Goal: Task Accomplishment & Management: Use online tool/utility

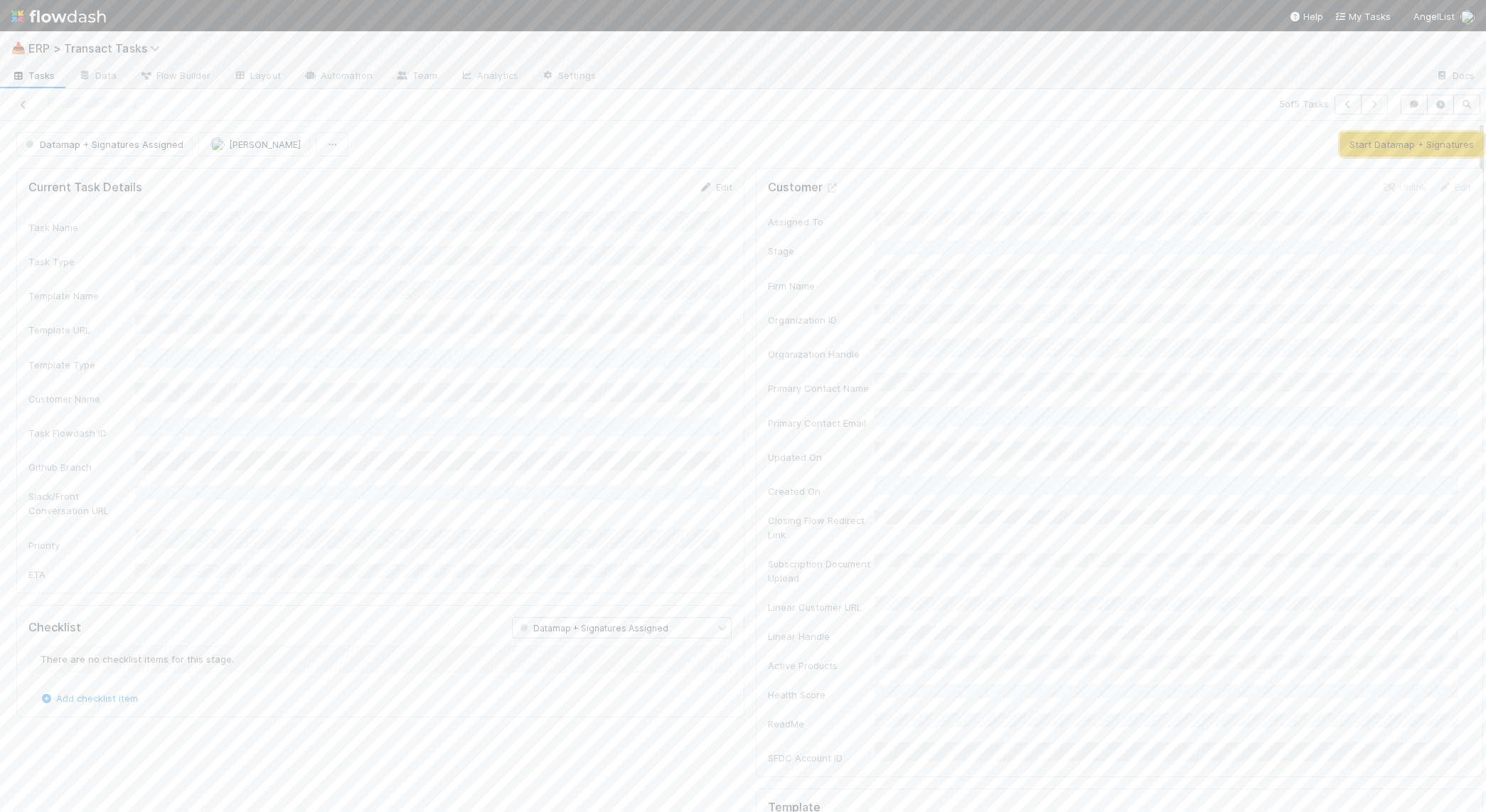
click at [1347, 146] on button "Start Datamap + Signatures" at bounding box center [1411, 144] width 143 height 24
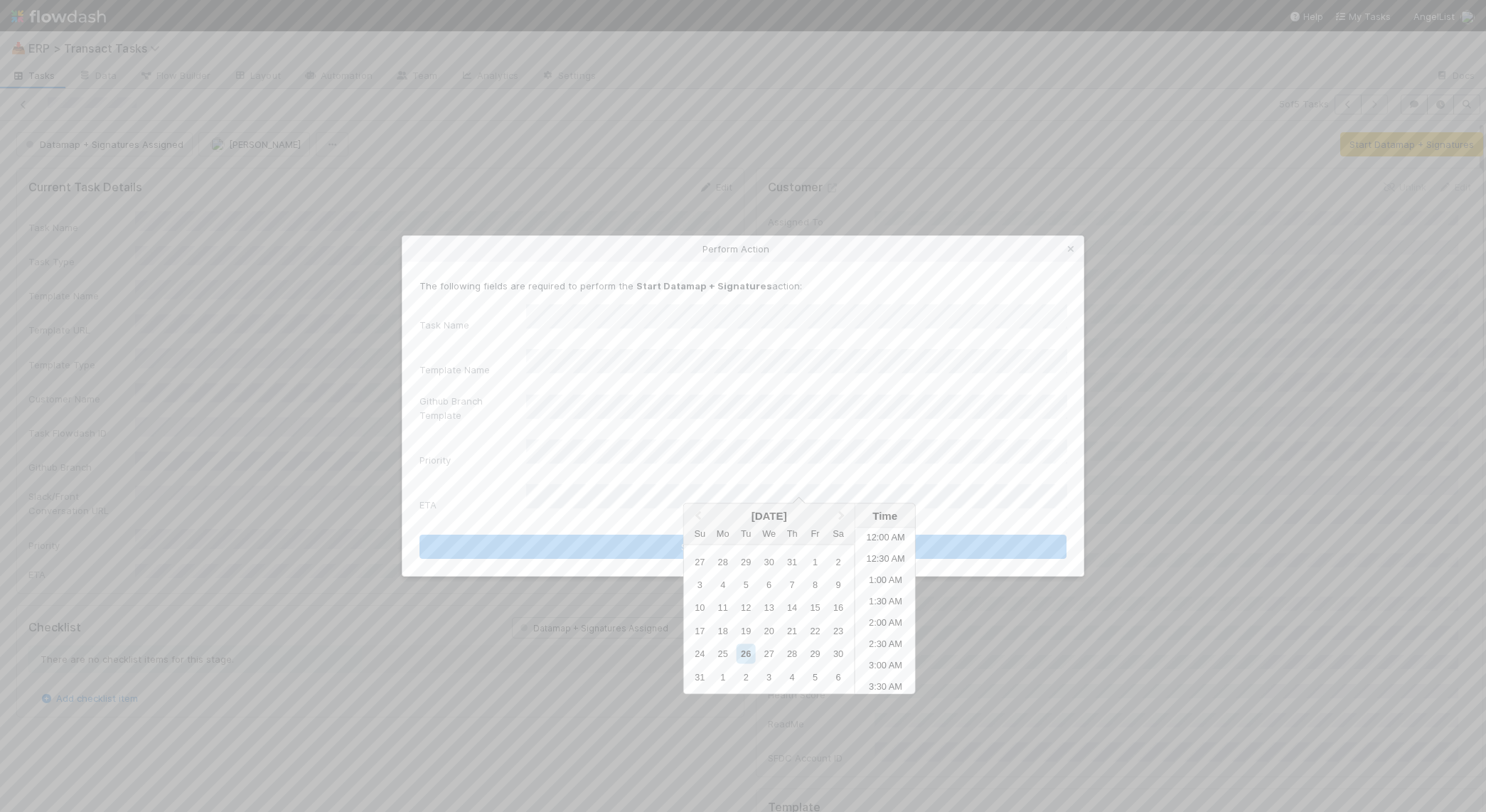
scroll to position [717, 0]
click at [882, 631] on li "7:00 PM" at bounding box center [885, 632] width 61 height 21
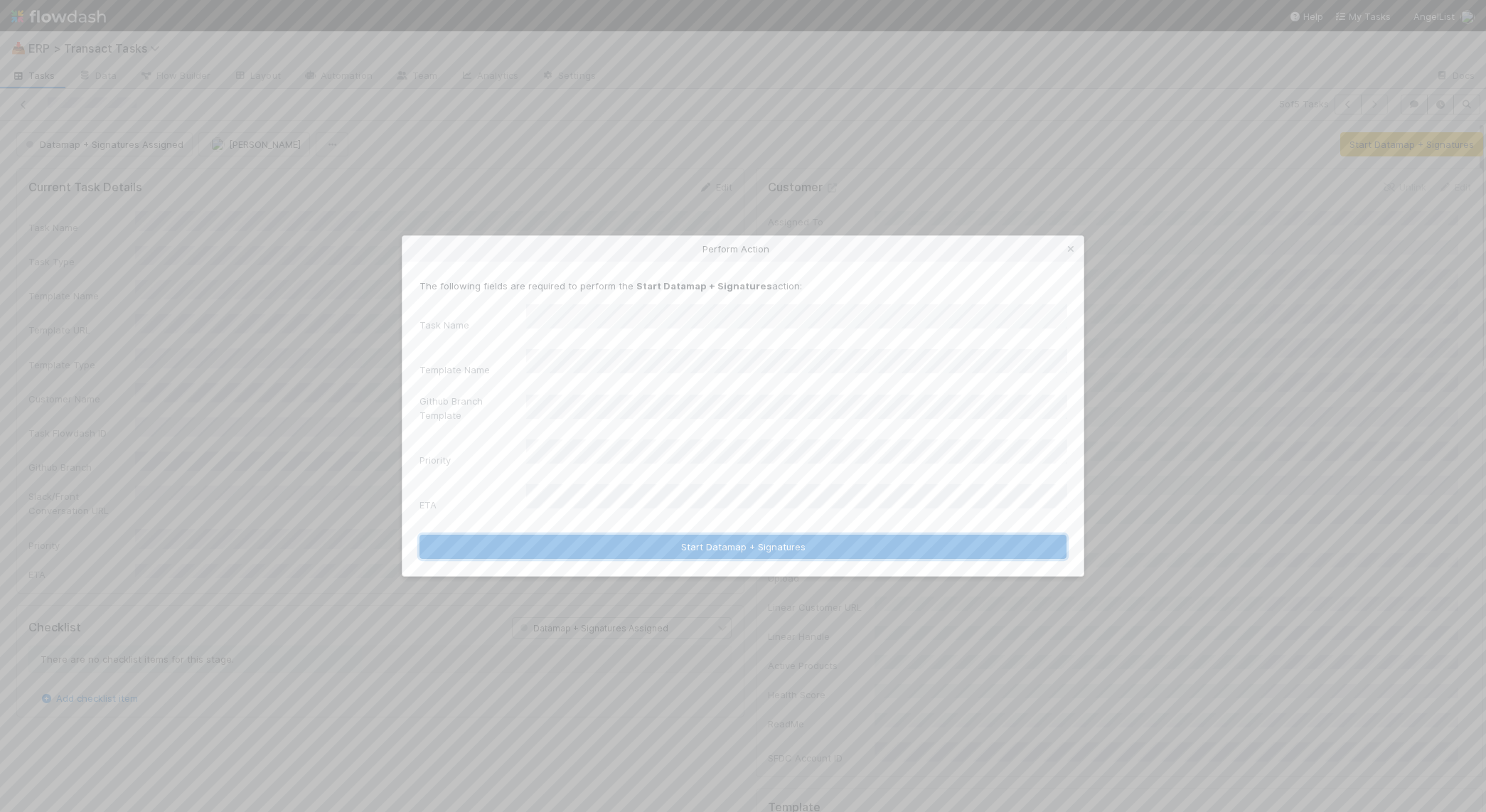
click at [753, 535] on button "Start Datamap + Signatures" at bounding box center [743, 546] width 647 height 24
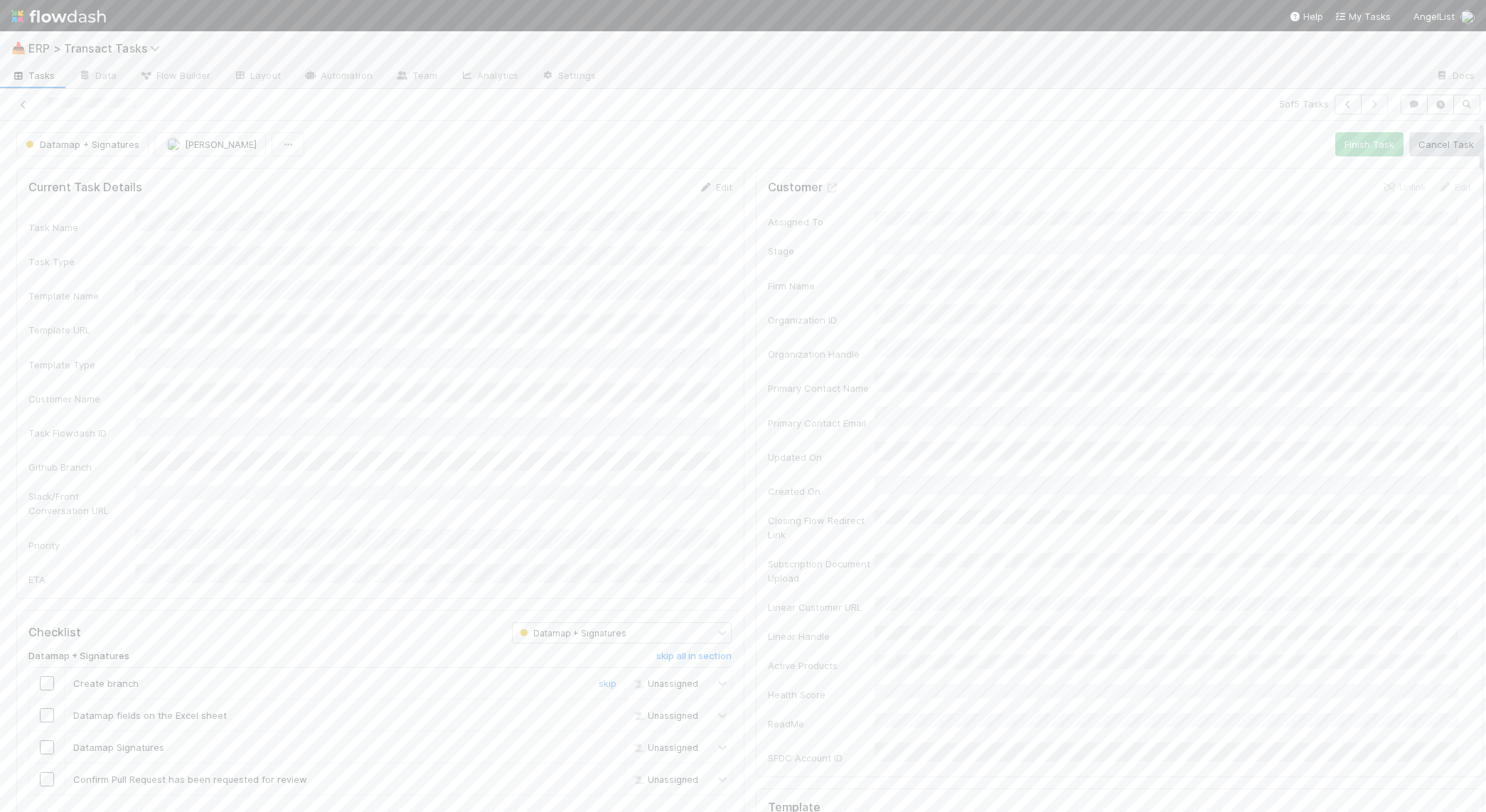
click at [44, 676] on input "checkbox" at bounding box center [46, 683] width 14 height 14
drag, startPoint x: 45, startPoint y: 669, endPoint x: 50, endPoint y: 693, distance: 24.5
click at [45, 708] on input "checkbox" at bounding box center [46, 715] width 14 height 14
click at [48, 740] on input "checkbox" at bounding box center [46, 747] width 14 height 14
click at [46, 772] on input "checkbox" at bounding box center [46, 778] width 14 height 14
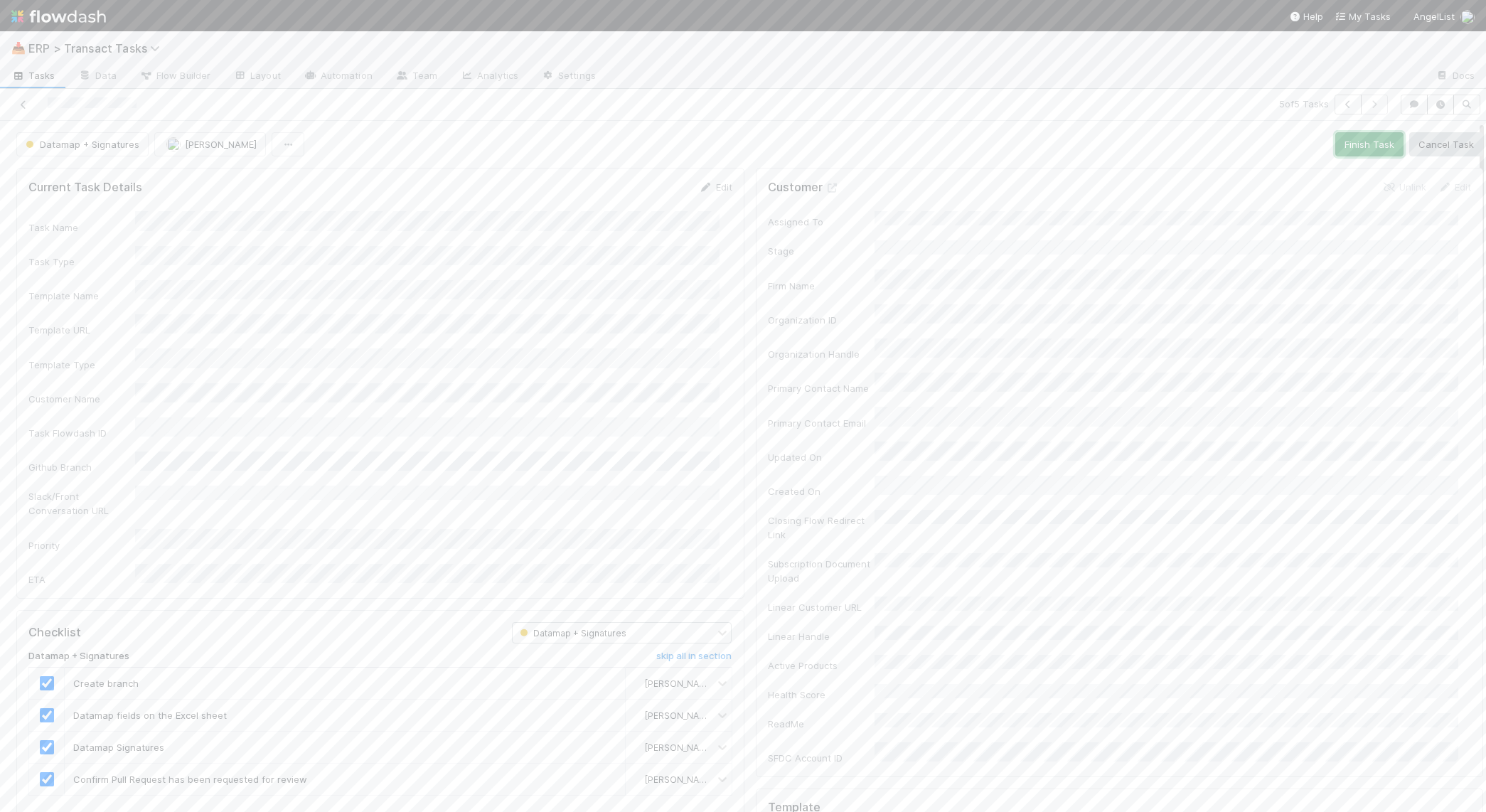
click at [1361, 135] on button "Finish Task" at bounding box center [1369, 144] width 68 height 24
click at [1035, 583] on div "Second Draft Pending" at bounding box center [987, 598] width 161 height 30
click at [1078, 400] on span "Assign" at bounding box center [1080, 401] width 44 height 14
drag, startPoint x: 1294, startPoint y: 440, endPoint x: 1294, endPoint y: 432, distance: 8.0
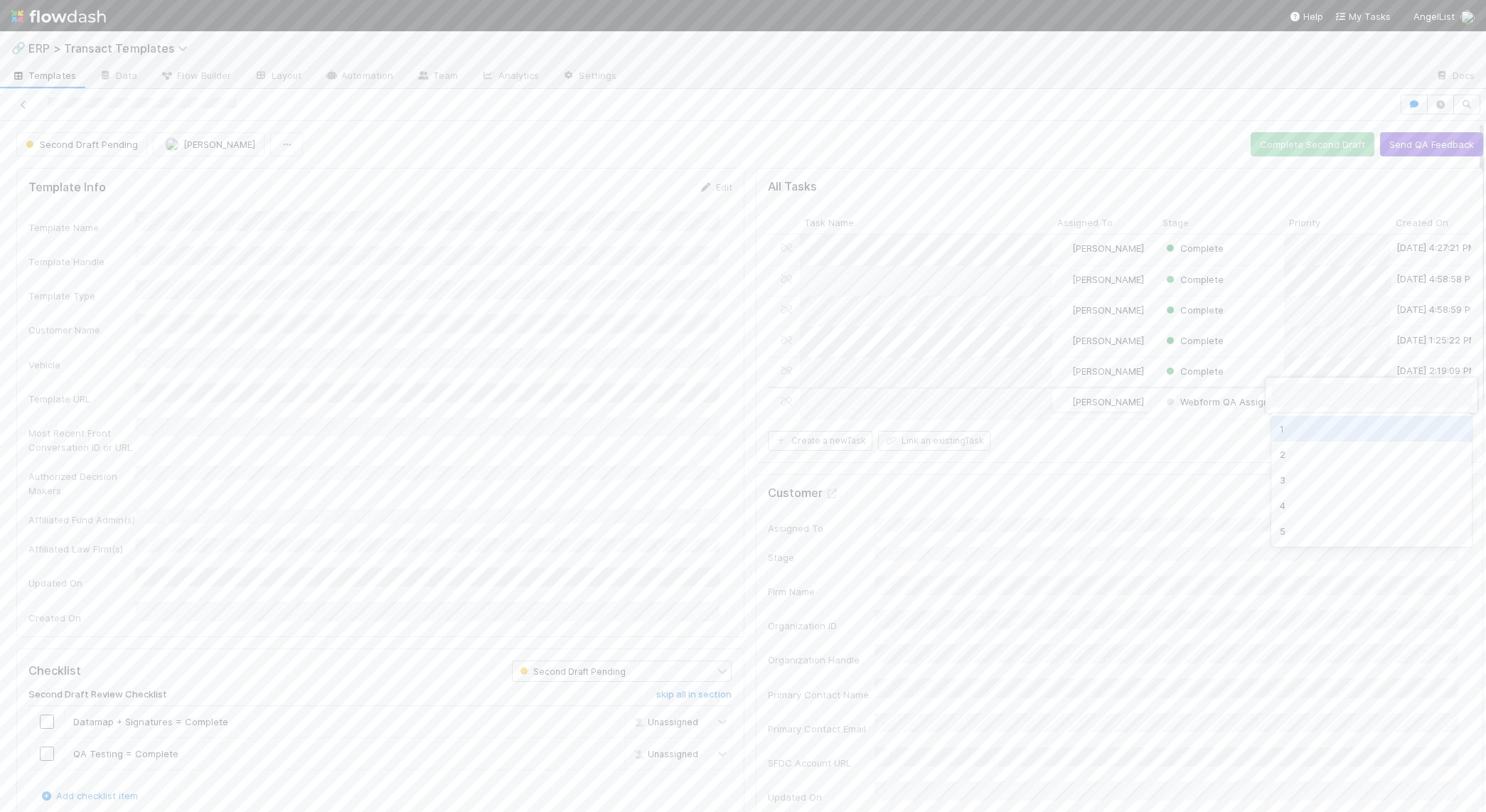
click at [1294, 438] on div "1" at bounding box center [1372, 428] width 201 height 26
click at [1286, 441] on div "Create a new Task Link an existing Task" at bounding box center [1120, 440] width 704 height 20
click at [83, 45] on span "ERP > Transact Templates" at bounding box center [111, 48] width 166 height 14
type input "tasks"
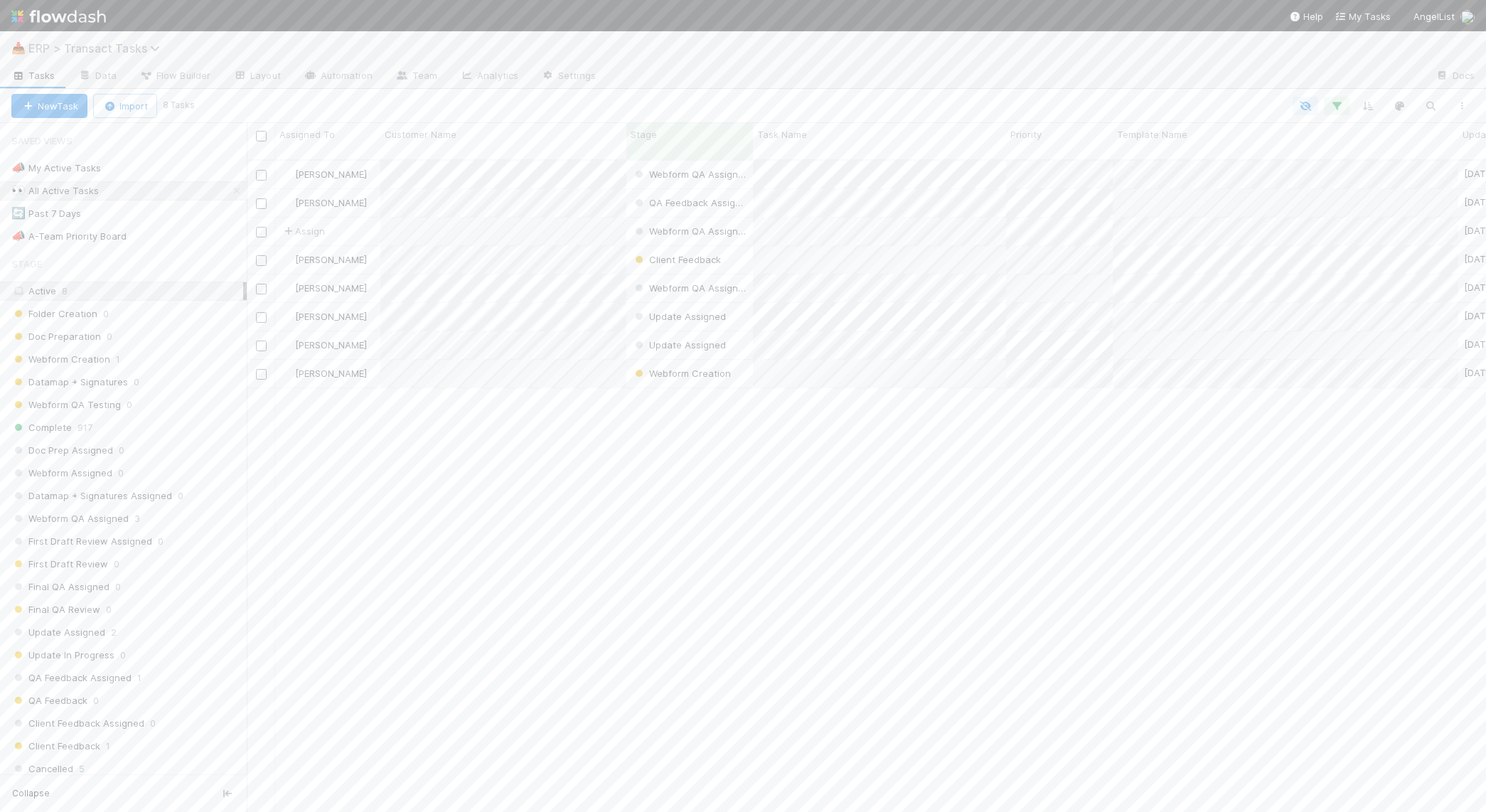
scroll to position [650, 1226]
click at [1035, 444] on div "Second Draft Pending" at bounding box center [987, 459] width 161 height 30
click at [22, 75] on icon at bounding box center [18, 76] width 14 height 9
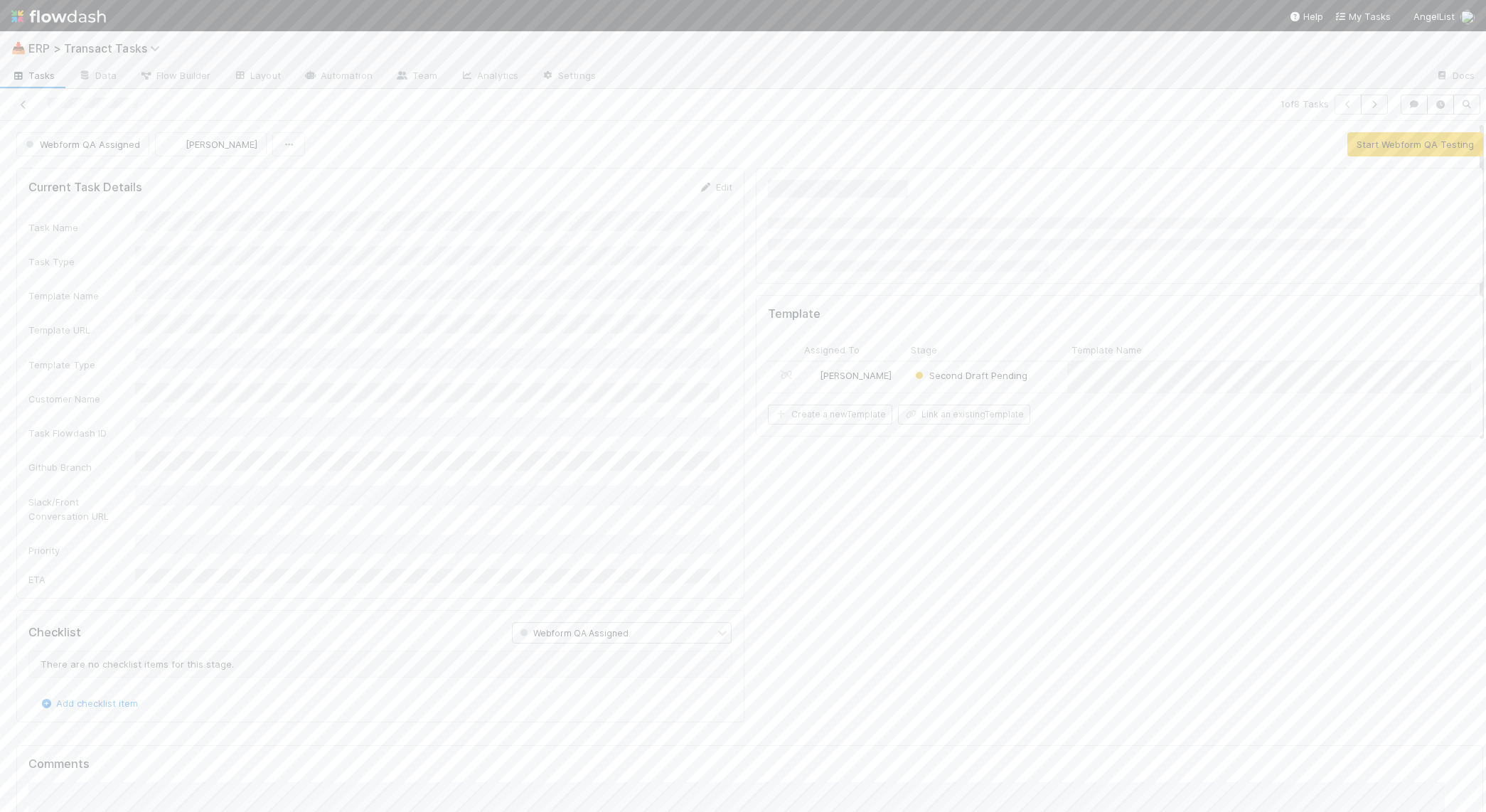
click at [1029, 373] on div "Second Draft Pending" at bounding box center [987, 377] width 161 height 30
click at [222, 147] on span "[PERSON_NAME]" at bounding box center [222, 144] width 72 height 12
click at [225, 271] on span "[PERSON_NAME]" at bounding box center [210, 274] width 72 height 12
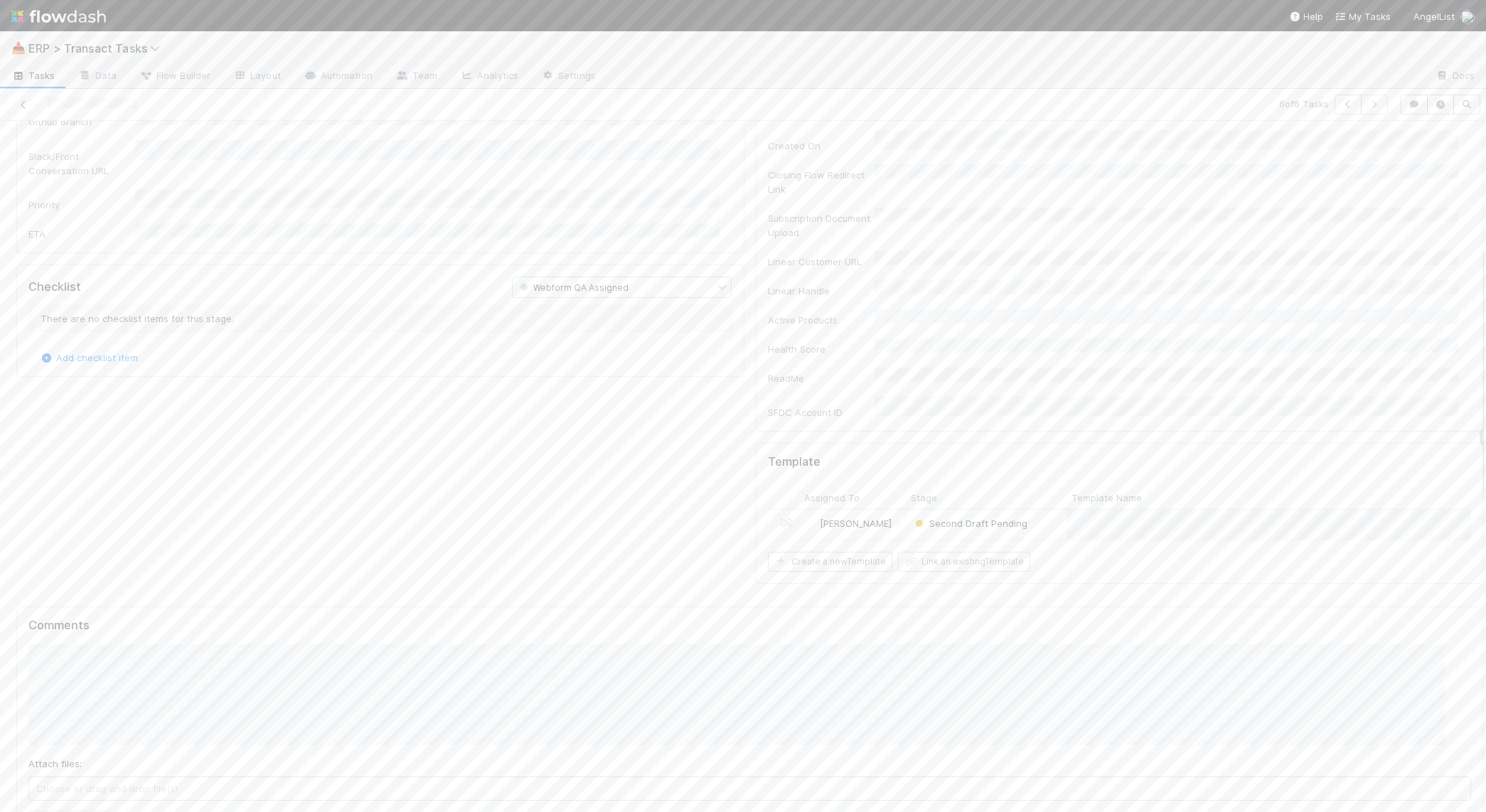
click at [89, 811] on button "Add Comment" at bounding box center [70, 824] width 83 height 24
click at [31, 77] on span "Tasks" at bounding box center [34, 75] width 44 height 14
click at [331, 217] on div "Assign" at bounding box center [328, 231] width 105 height 28
click at [185, 143] on button "Assign" at bounding box center [189, 144] width 68 height 24
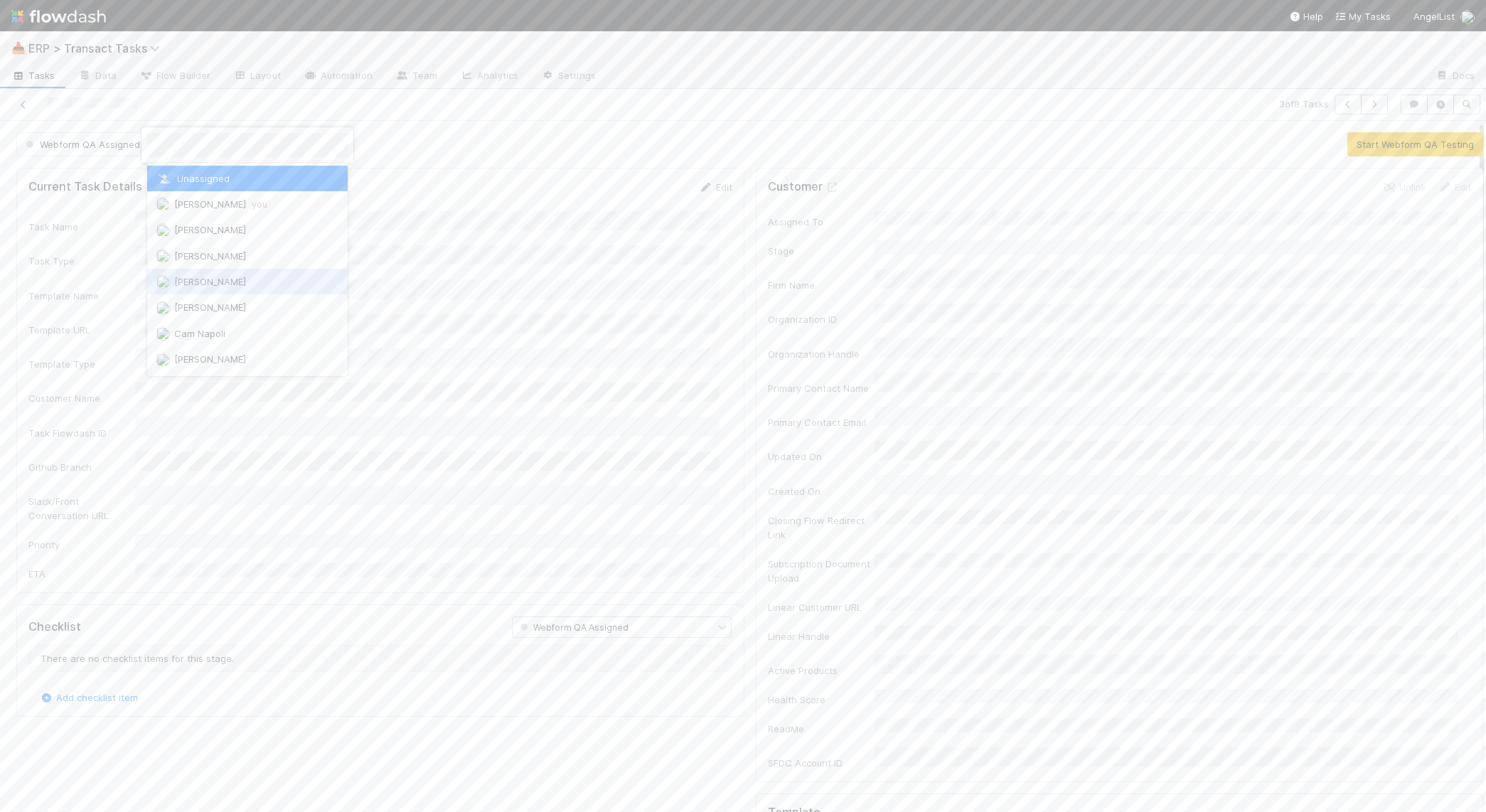
click at [222, 285] on span "[PERSON_NAME]" at bounding box center [210, 282] width 72 height 12
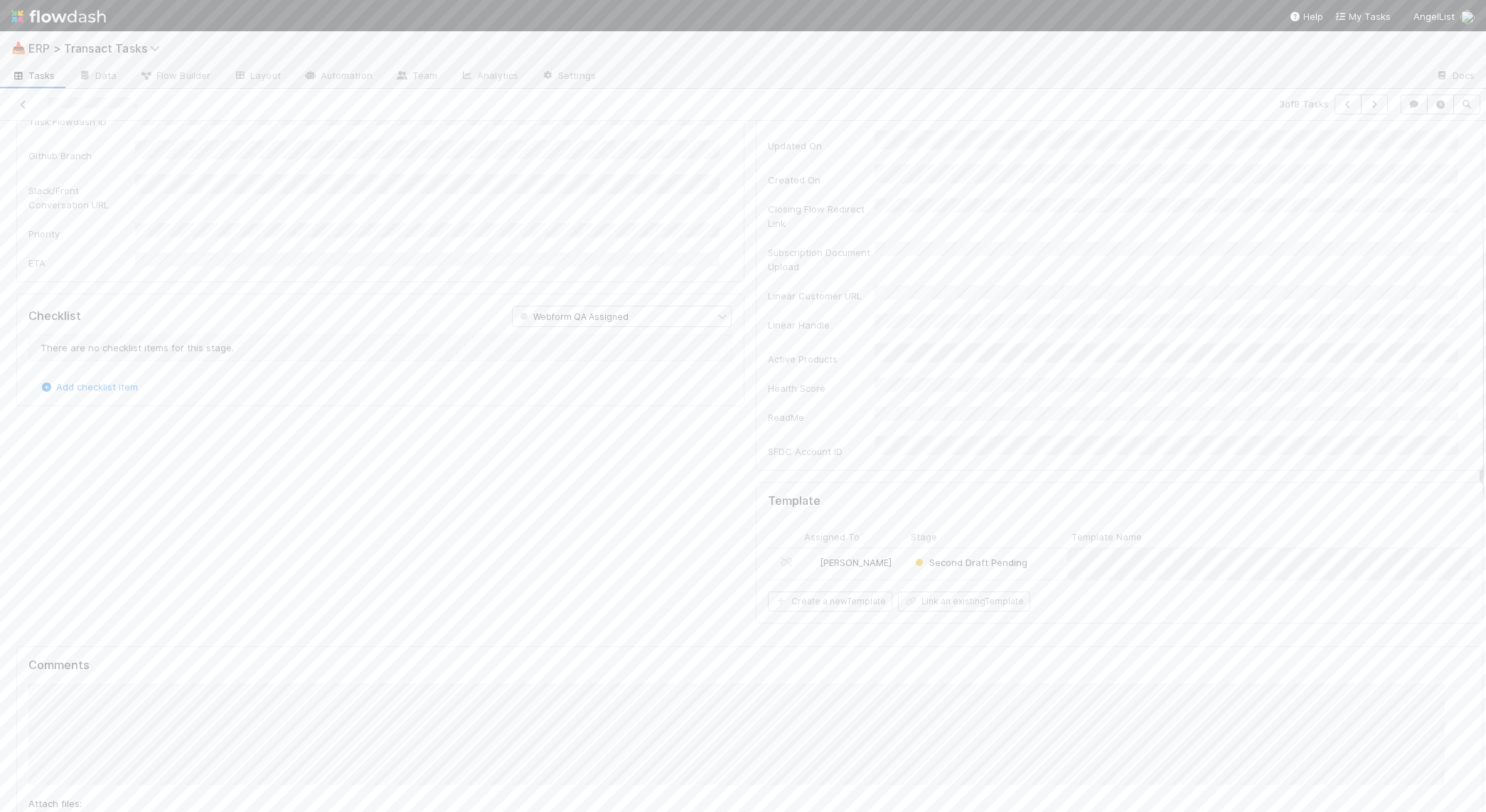
scroll to position [312, 0]
click at [321, 733] on div "Attach files: Choose or drag and drop file(s) Add Comment" at bounding box center [750, 778] width 1443 height 192
click at [198, 229] on div "1" at bounding box center [429, 234] width 579 height 26
click at [90, 811] on button "Add Comment" at bounding box center [70, 822] width 83 height 24
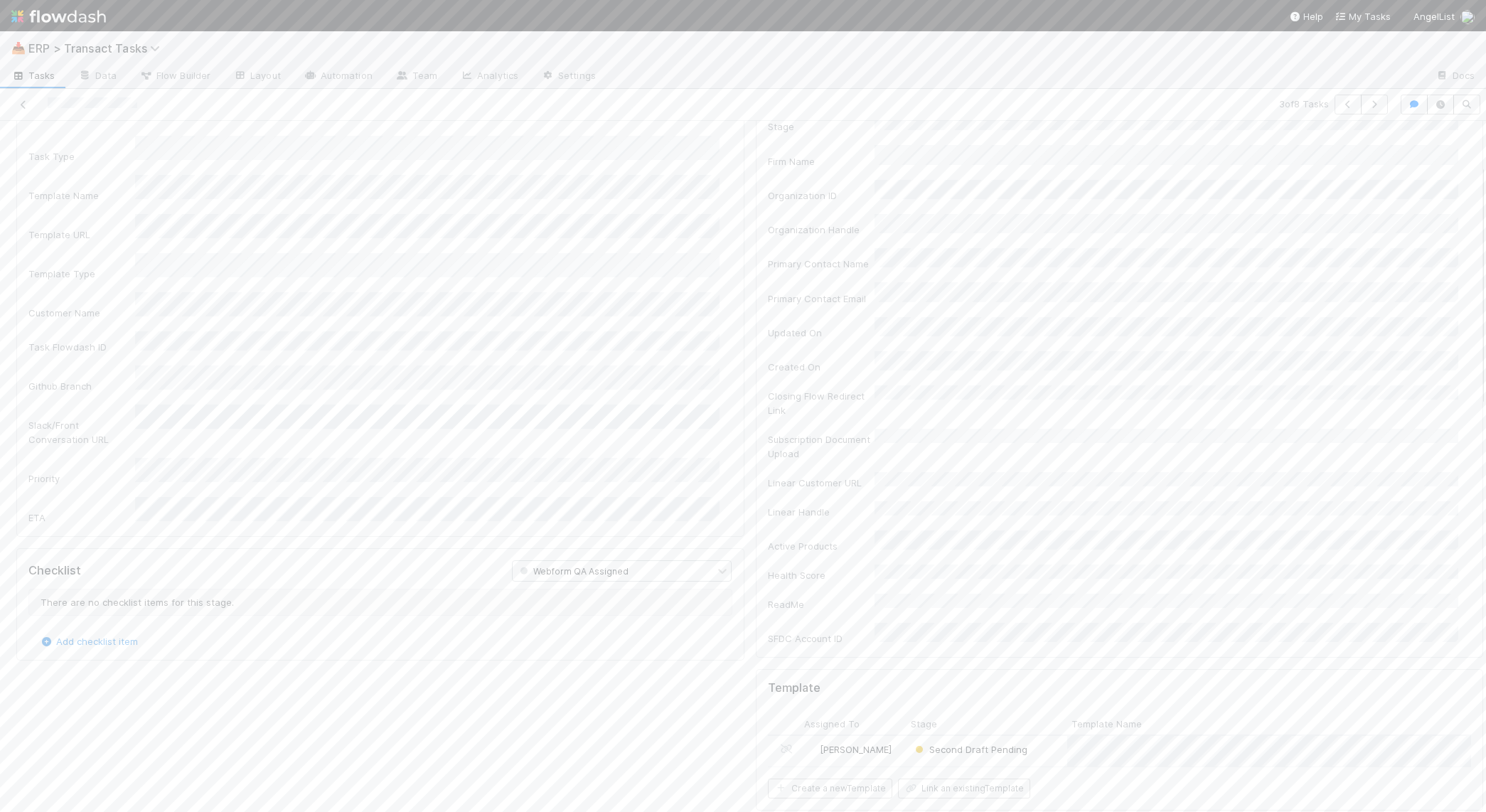
click at [440, 655] on div "Current Task Details Save Cancel Task Name Task Type Template Name Template URL…" at bounding box center [380, 432] width 740 height 789
click at [643, 192] on button "Save" at bounding box center [656, 192] width 40 height 24
click at [108, 46] on span "ERP > Transact Tasks" at bounding box center [97, 48] width 138 height 14
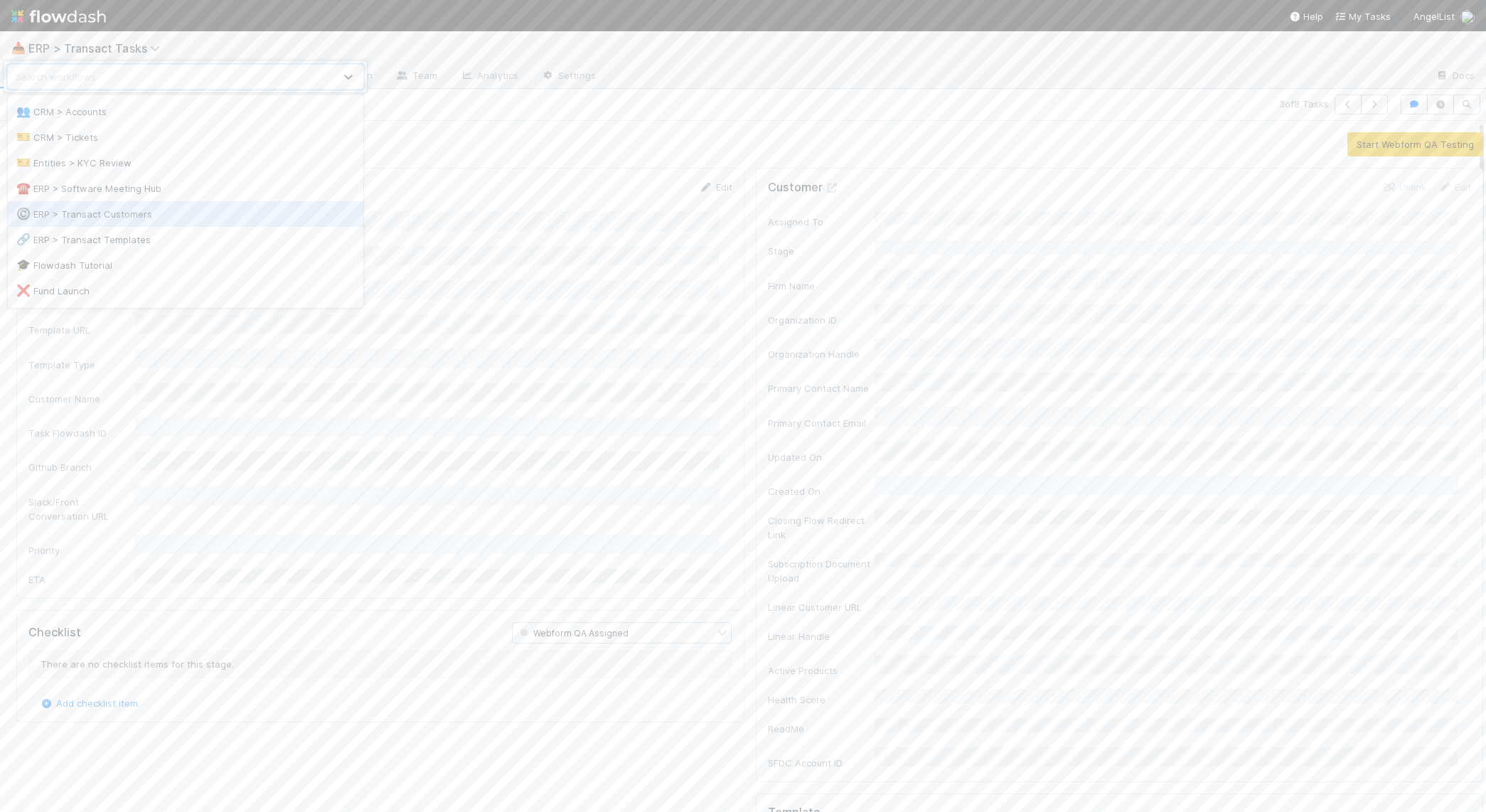
click at [99, 216] on div "©️ ERP > Transact Customers" at bounding box center [185, 214] width 339 height 14
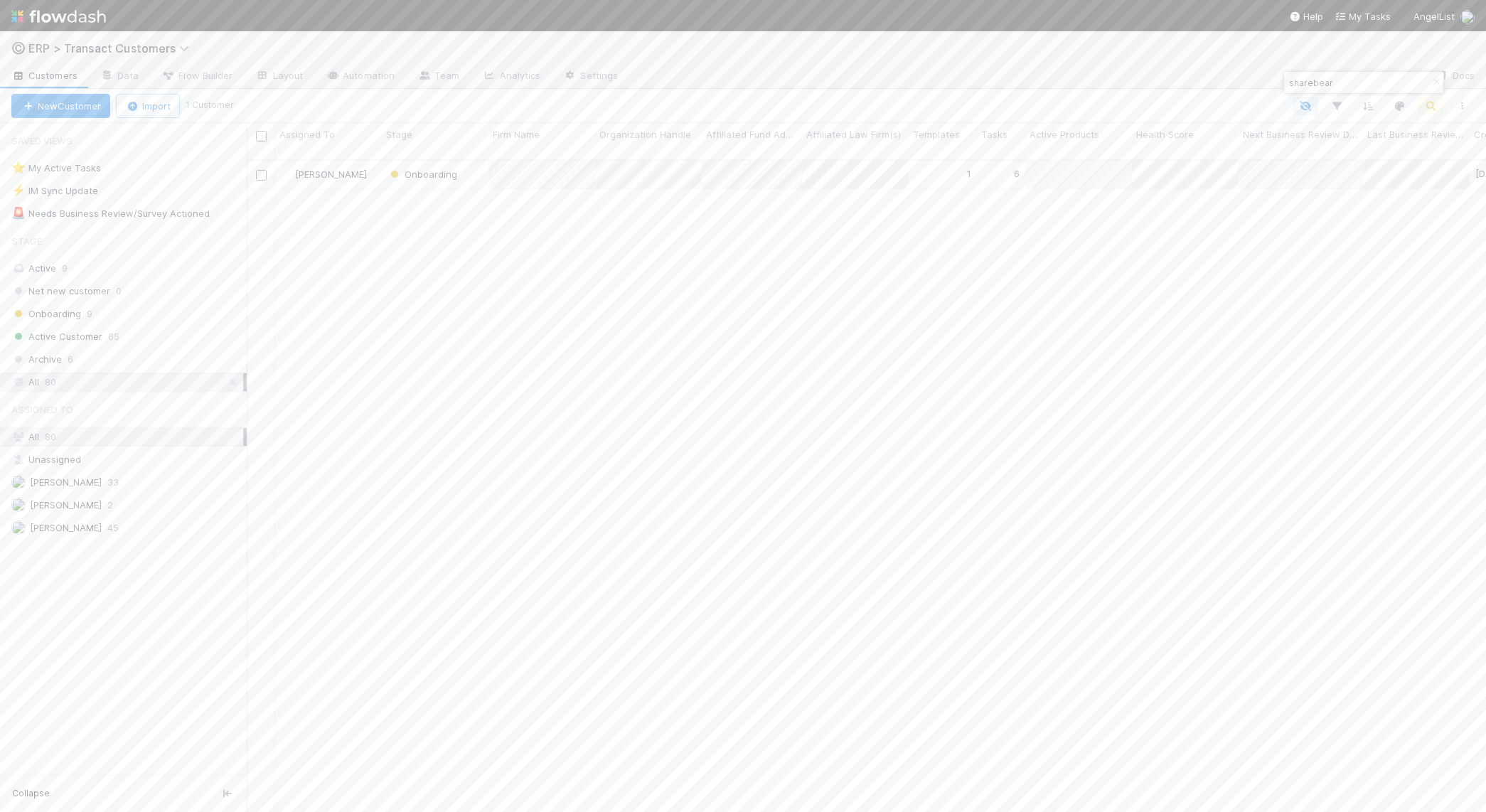
scroll to position [650, 1226]
click at [1313, 79] on input "sharebear" at bounding box center [1357, 82] width 142 height 17
type input "continuum"
click at [365, 166] on span "[PERSON_NAME]" at bounding box center [323, 173] width 93 height 18
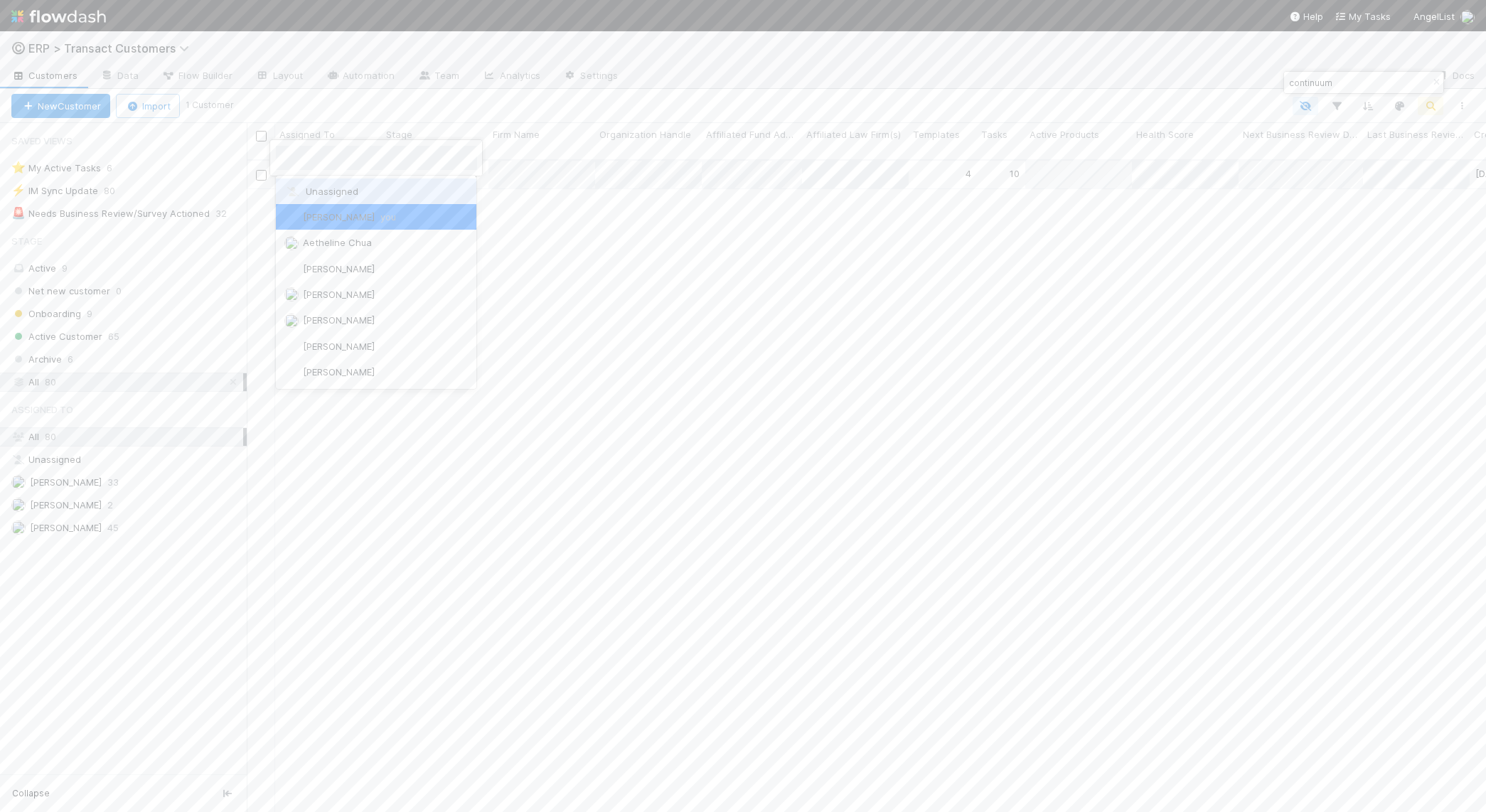
click at [667, 261] on div at bounding box center [743, 406] width 1486 height 812
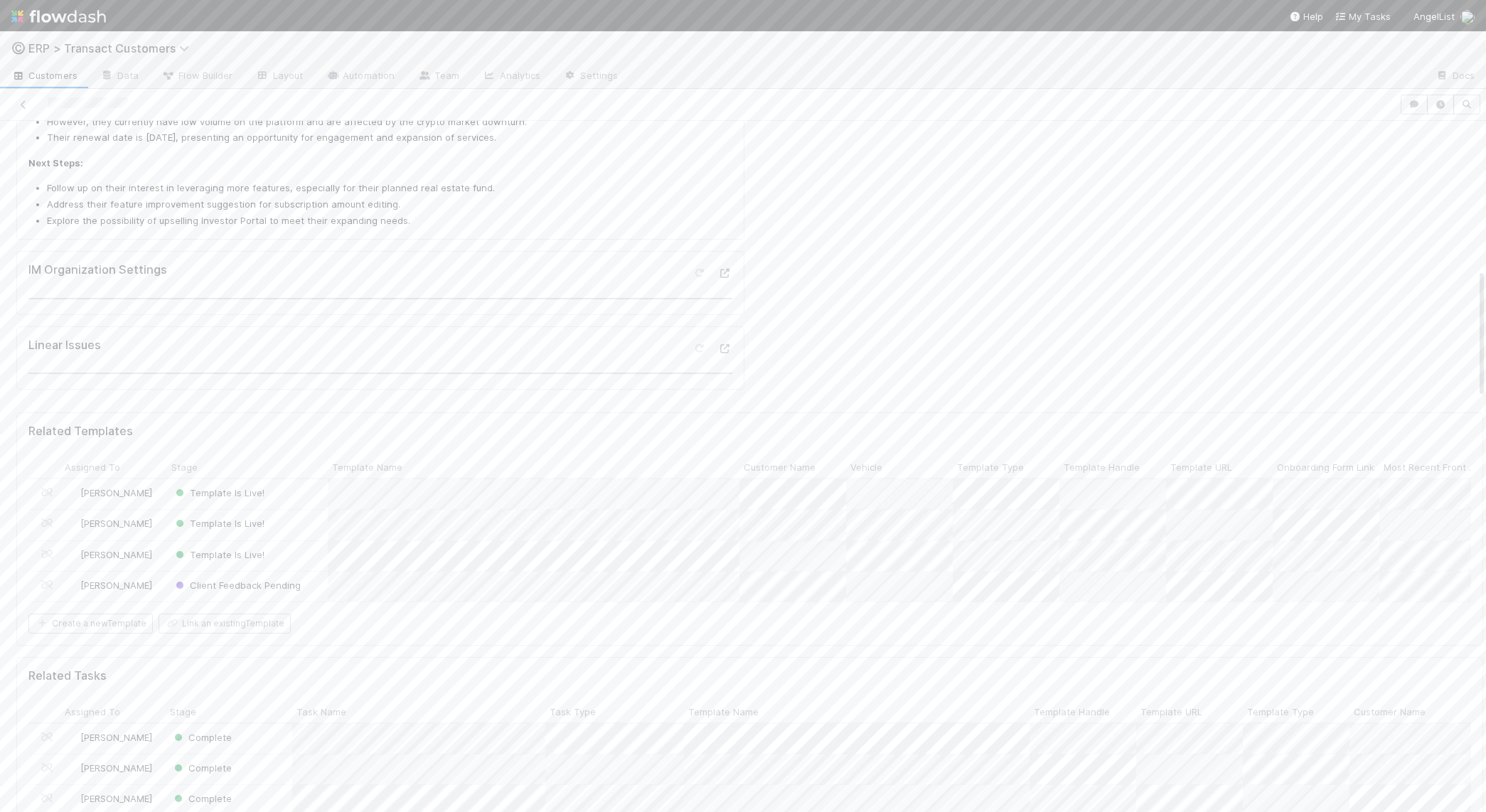
scroll to position [857, 0]
click at [1422, 154] on button "Feedback Complete" at bounding box center [1429, 144] width 108 height 24
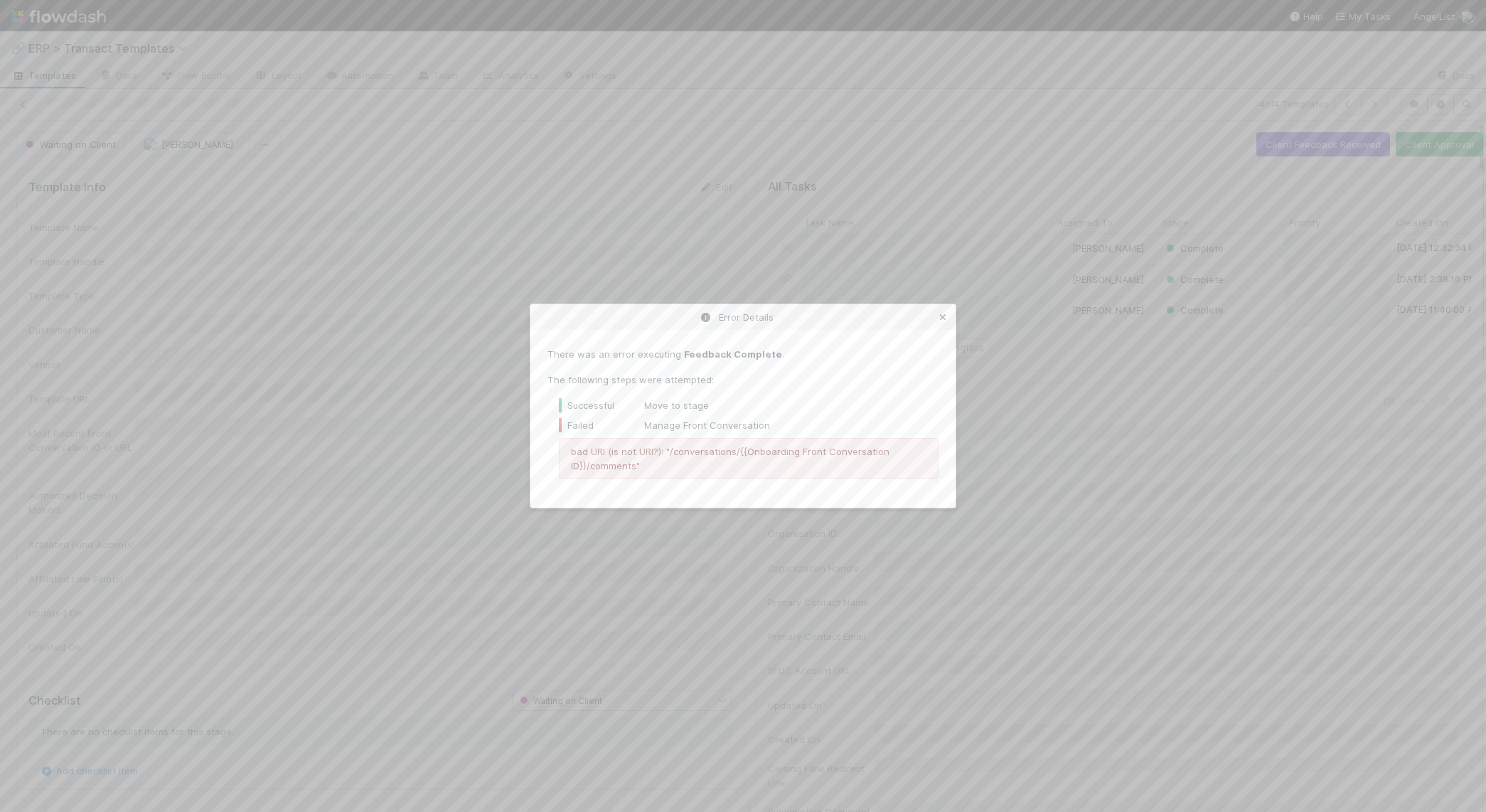
click at [945, 318] on icon at bounding box center [942, 317] width 14 height 10
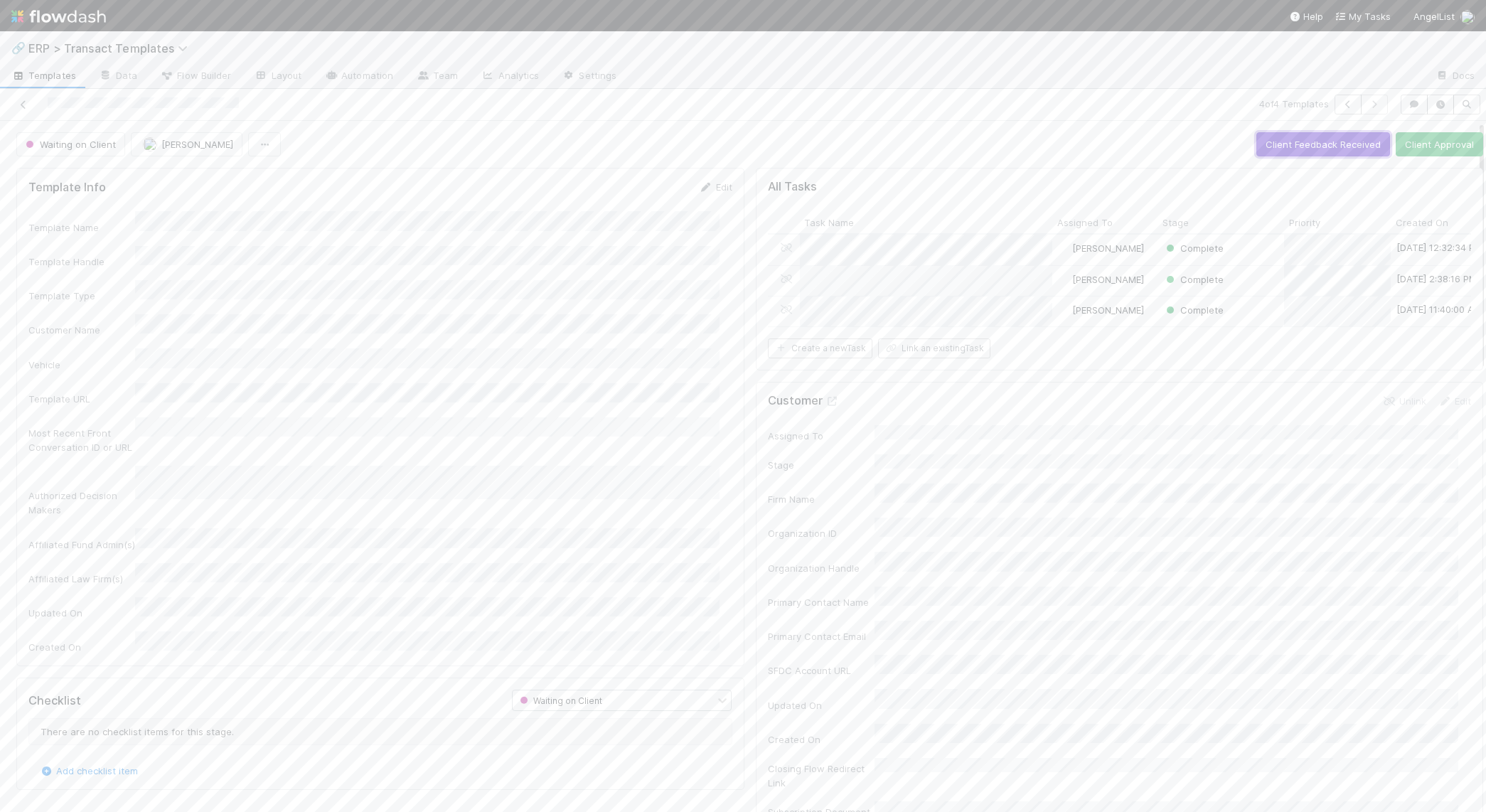
click at [1329, 143] on button "Client Feedback Received" at bounding box center [1323, 144] width 134 height 24
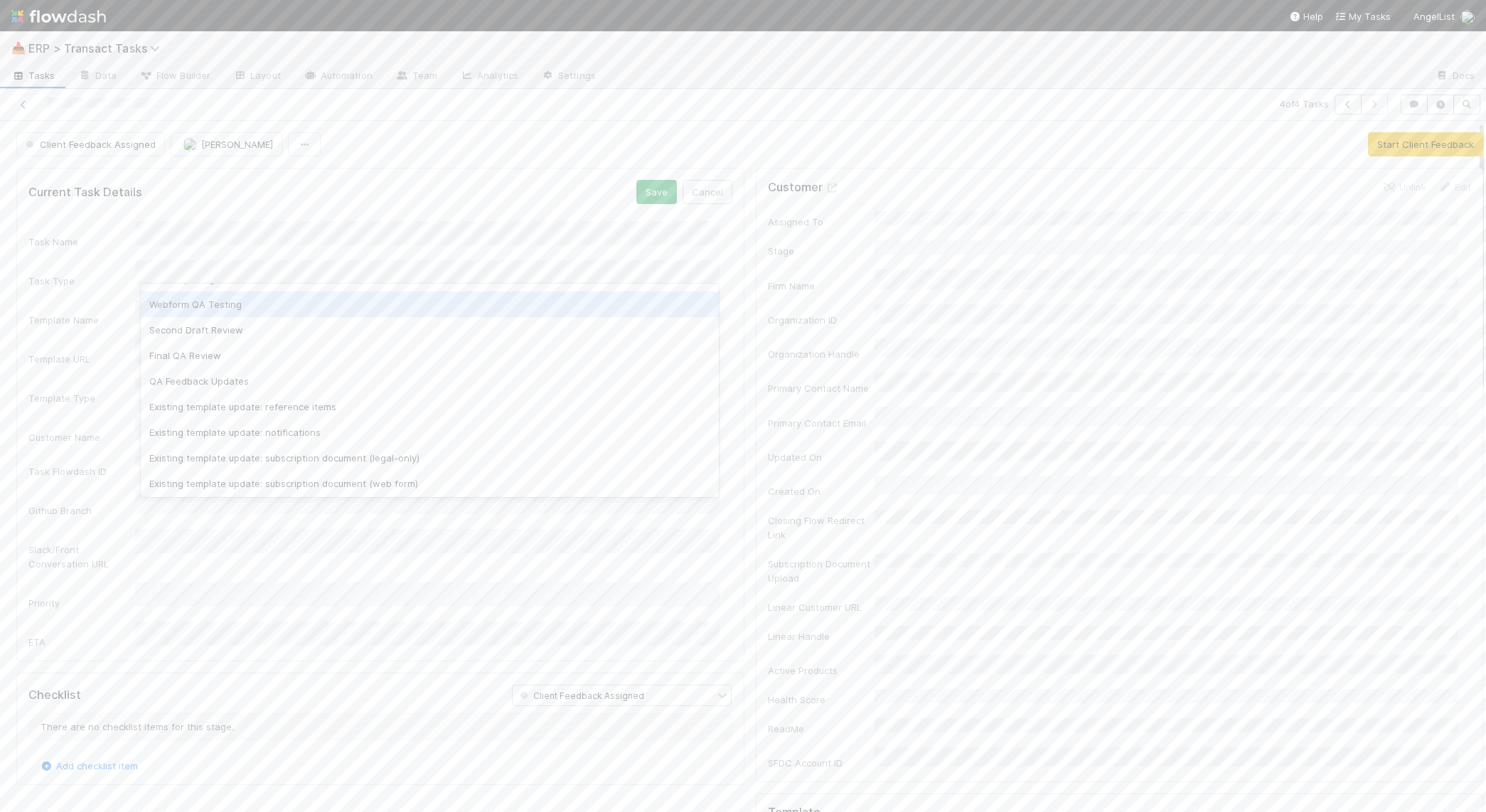
scroll to position [195, 0]
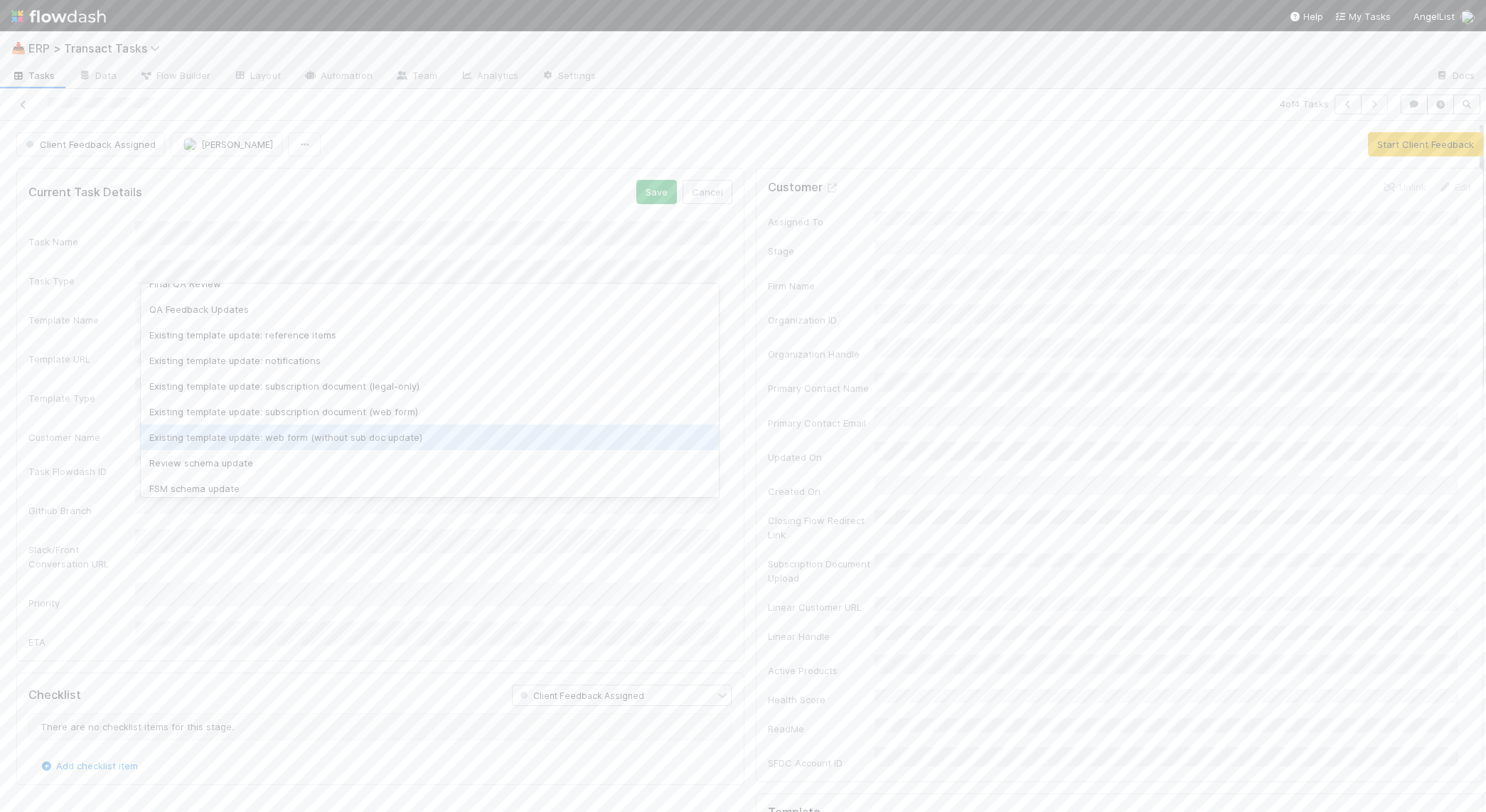
click at [230, 432] on div "Existing template update: web form (without sub doc update)" at bounding box center [429, 437] width 579 height 26
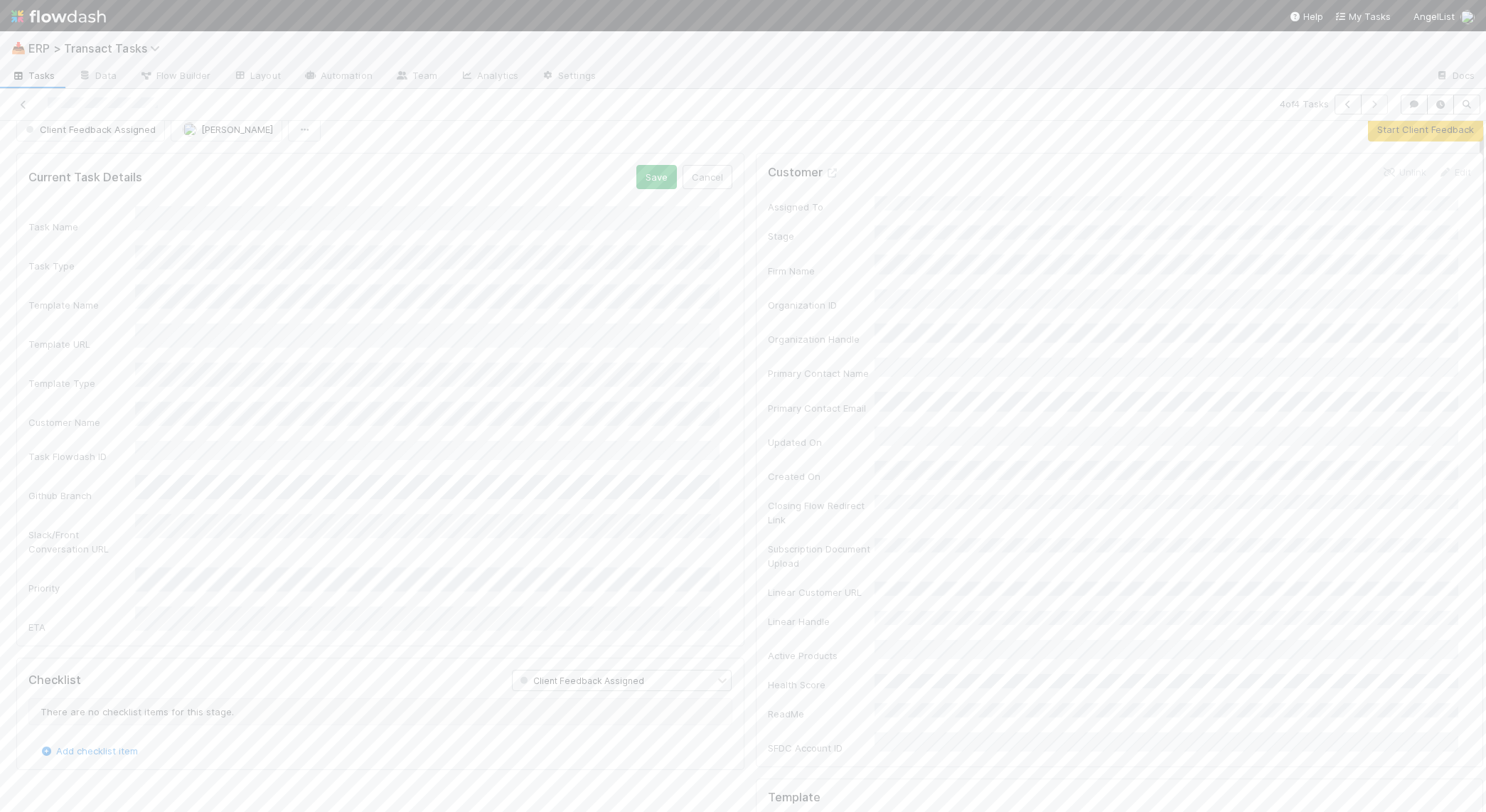
scroll to position [15, 0]
click at [224, 558] on div "Task Name Task Type Template Name Template URL Template Type Customer Name Task…" at bounding box center [380, 420] width 704 height 427
click at [272, 600] on div "2" at bounding box center [429, 598] width 579 height 26
click at [498, 718] on li "7:30 PM" at bounding box center [516, 723] width 61 height 21
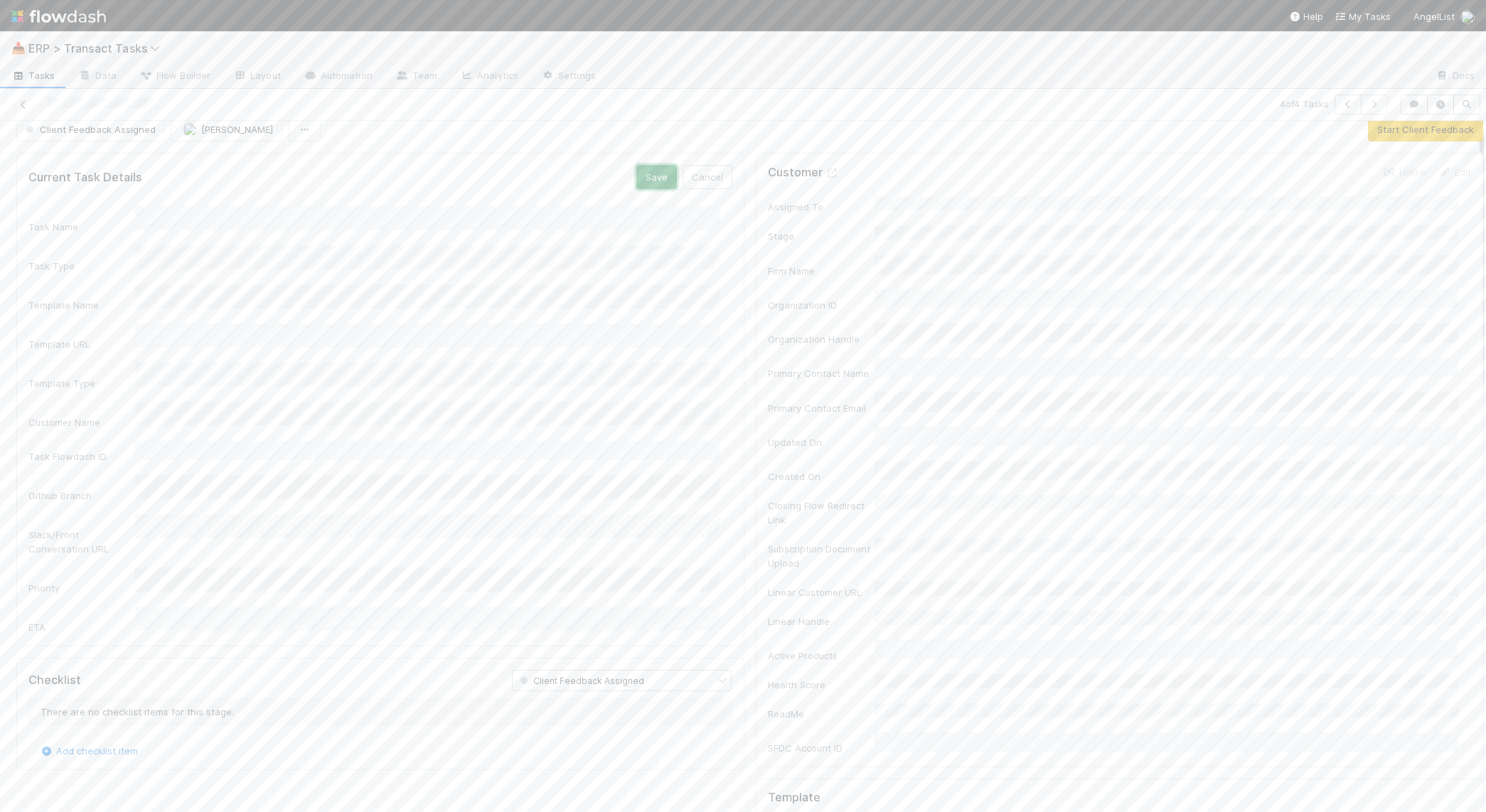
click at [646, 177] on button "Save" at bounding box center [656, 176] width 40 height 24
click at [1433, 128] on button "Start Client Feedback" at bounding box center [1425, 129] width 115 height 24
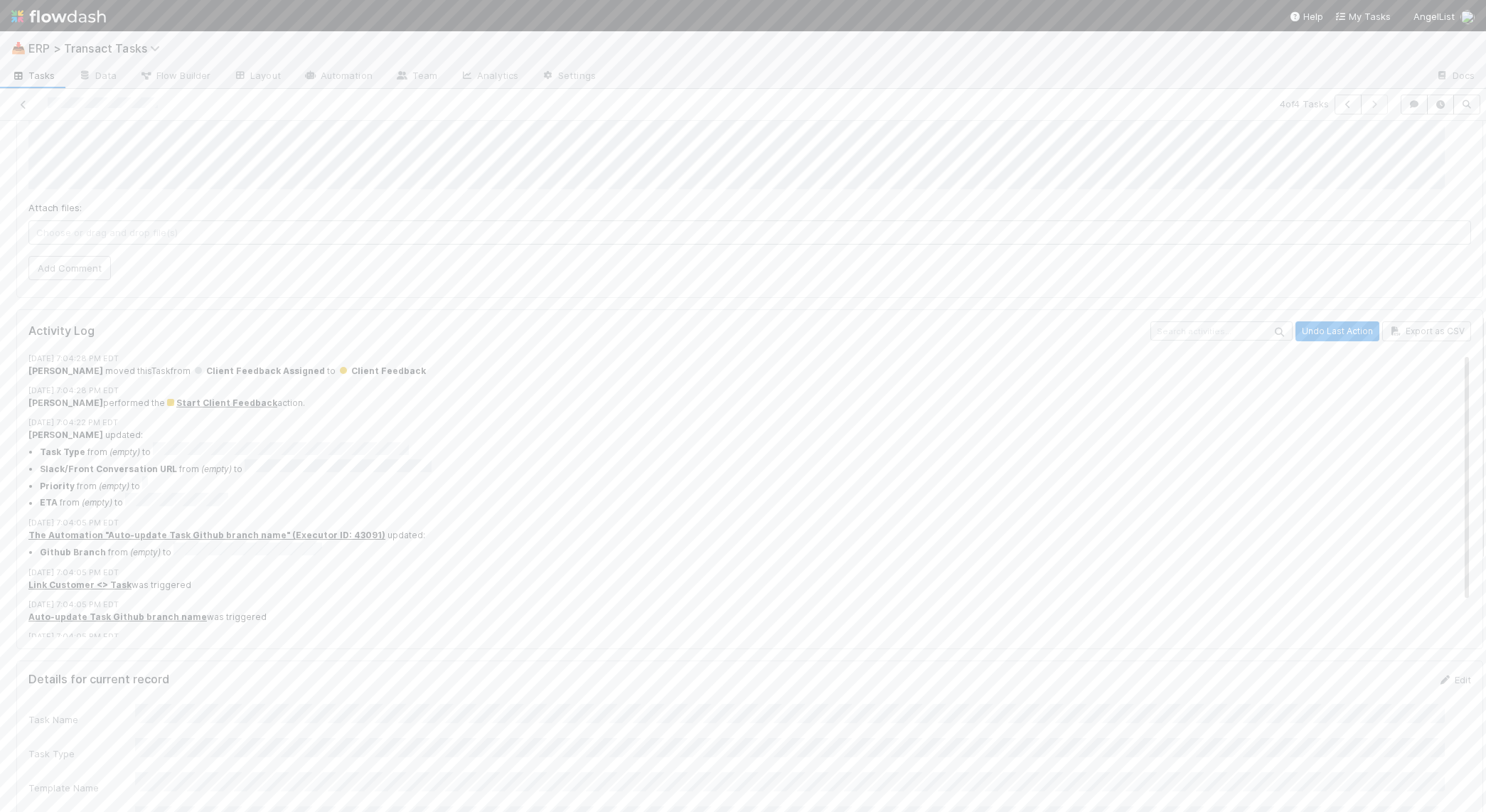
scroll to position [533, 0]
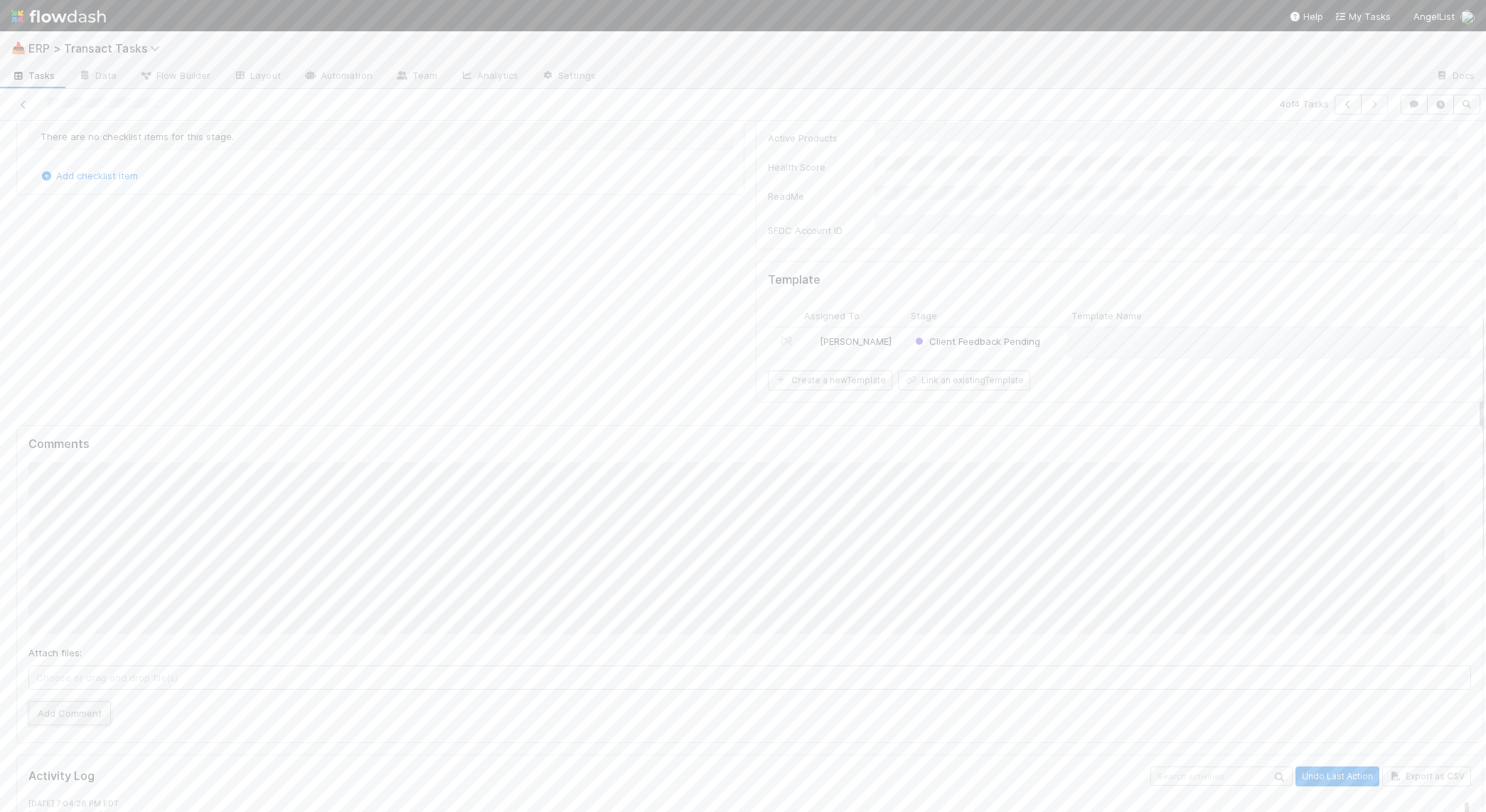
click at [68, 701] on button "Add Comment" at bounding box center [70, 713] width 83 height 24
click at [241, 743] on div "Current Task Details Edit Task Name Task Type Template Name Template URL Templa…" at bounding box center [380, 557] width 740 height 789
click at [1373, 142] on button "Finish Task" at bounding box center [1369, 144] width 68 height 24
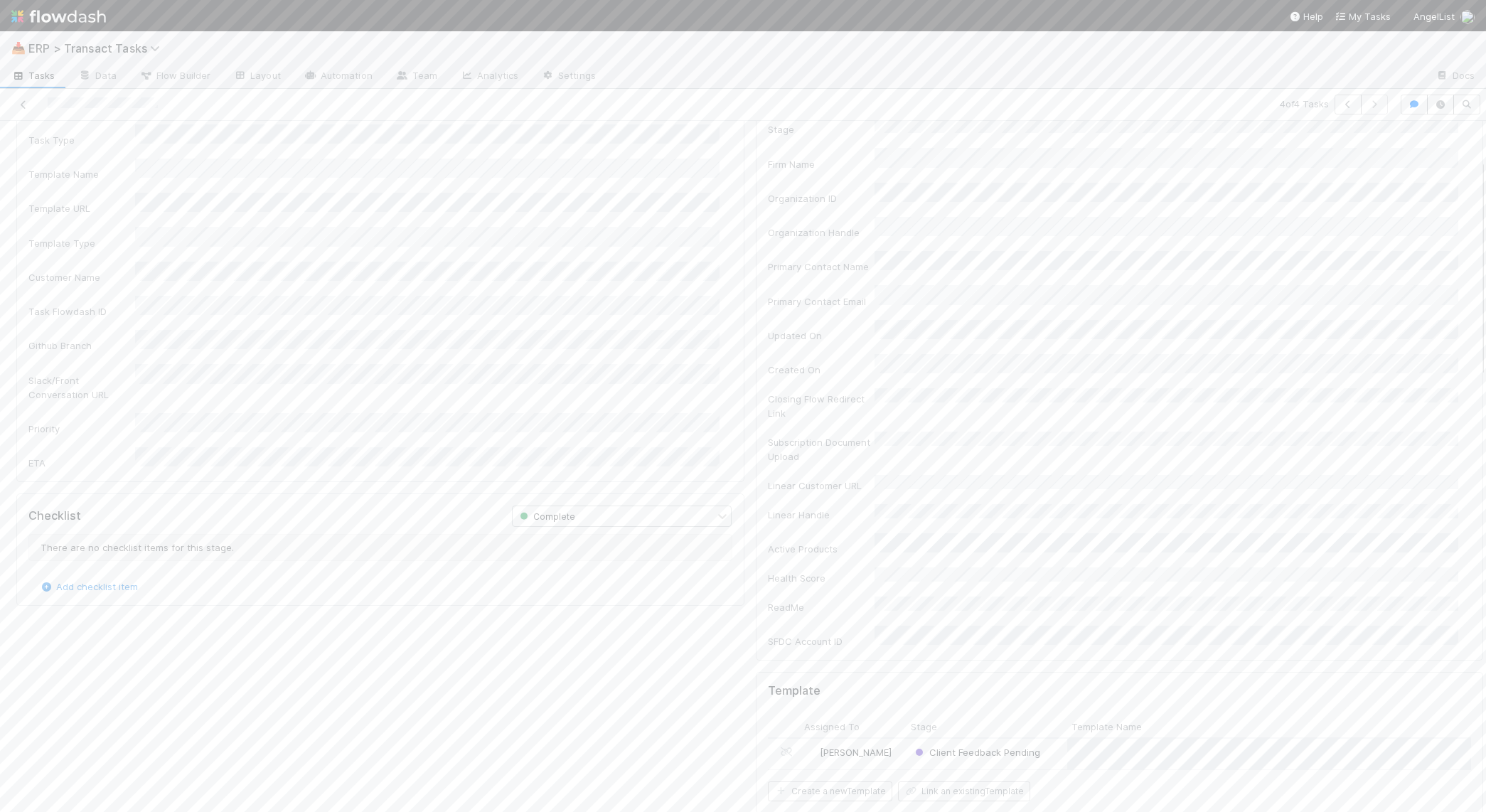
click at [1045, 739] on div "Client Feedback Pending" at bounding box center [987, 753] width 161 height 30
click at [48, 456] on div "Most Recent Front Conversation ID or URL" at bounding box center [380, 476] width 704 height 42
click at [644, 187] on button "Save" at bounding box center [656, 192] width 40 height 24
click at [1381, 146] on button "Feedback Complete" at bounding box center [1429, 144] width 108 height 24
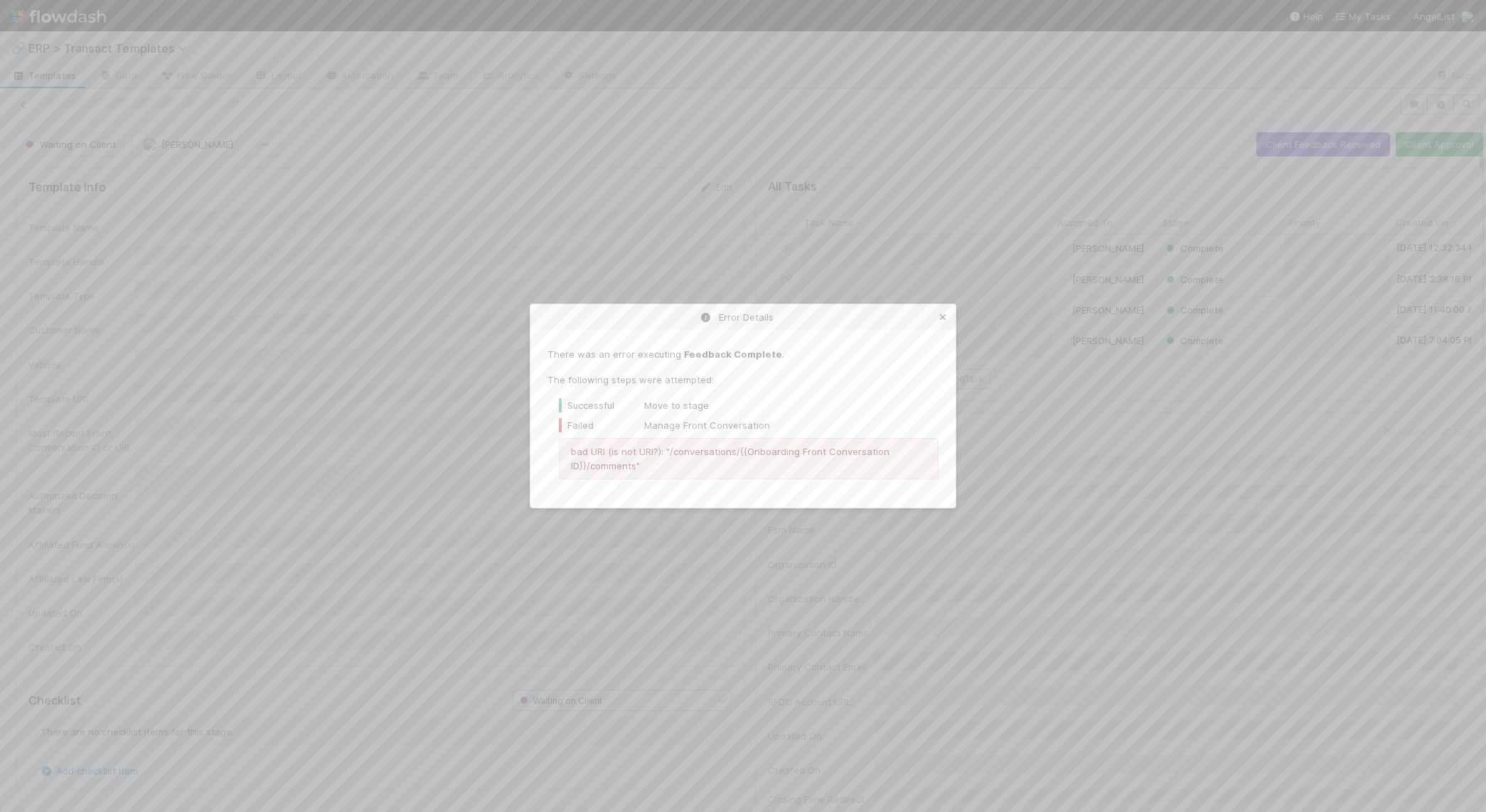
click at [945, 317] on icon at bounding box center [942, 317] width 14 height 10
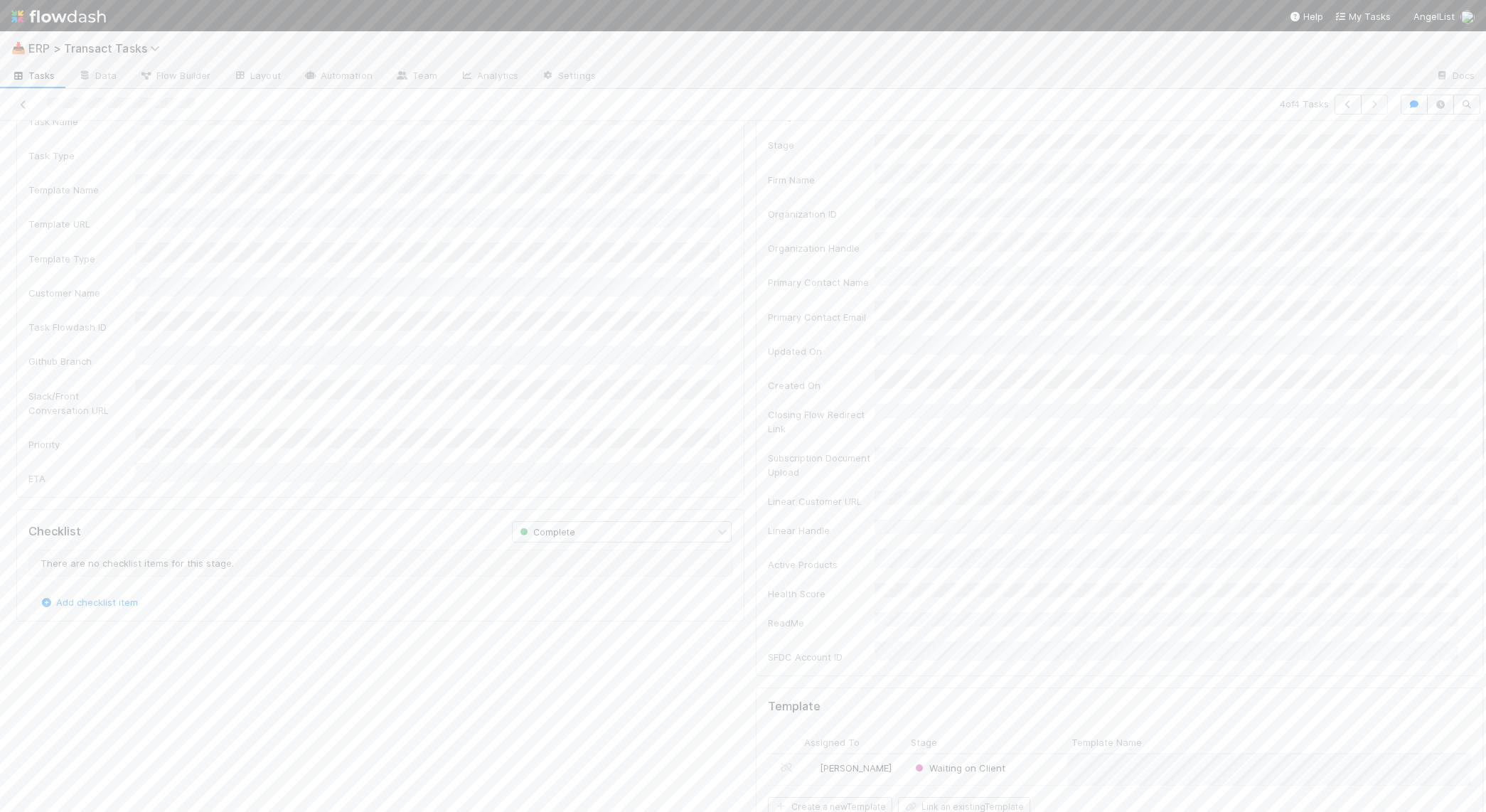
scroll to position [461, 0]
click at [919, 442] on button "Link an existing Template" at bounding box center [964, 451] width 132 height 20
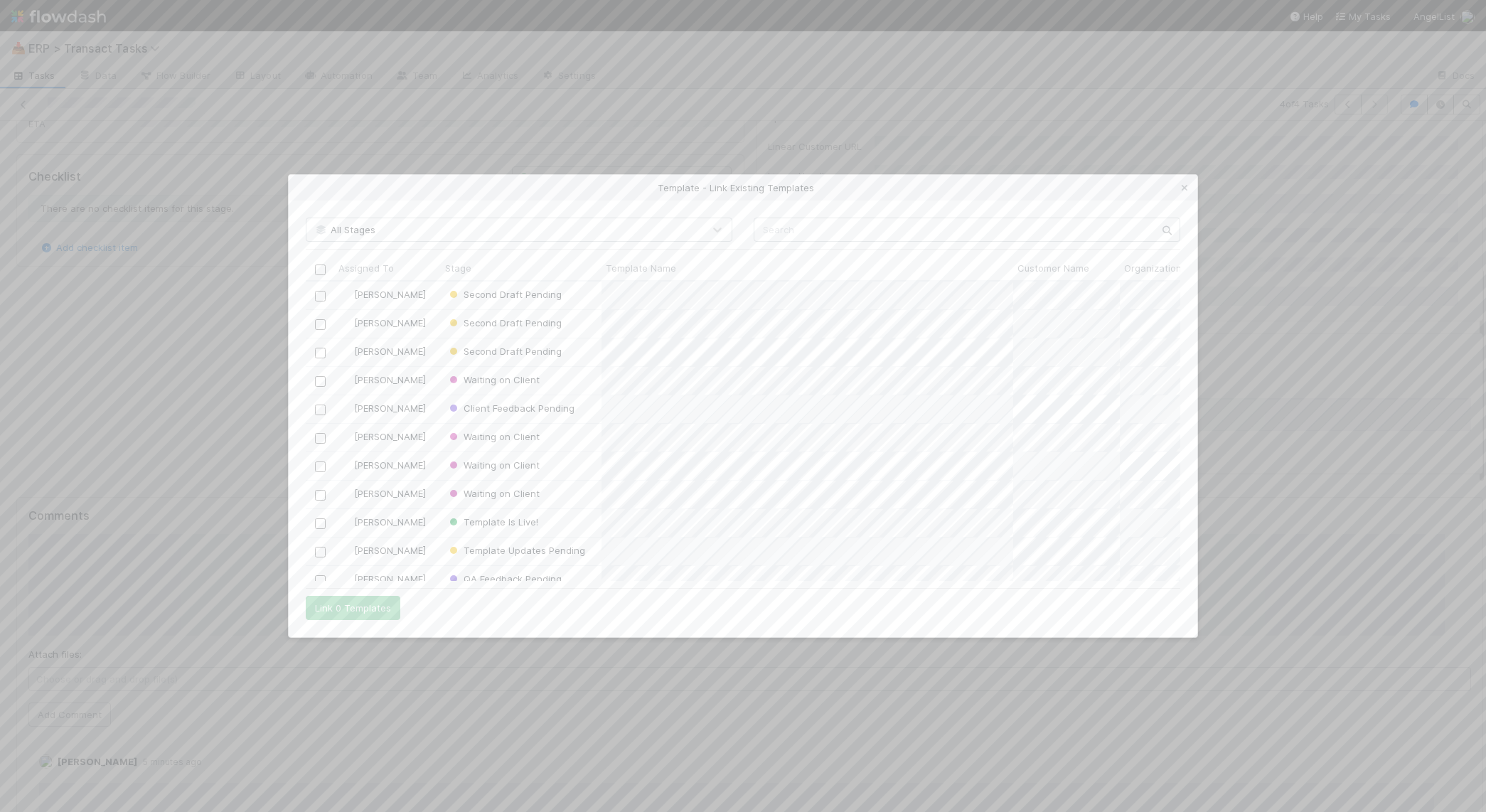
scroll to position [287, 861]
click at [816, 227] on input "text" at bounding box center [967, 229] width 427 height 24
type input "csp evan"
click at [319, 296] on input "checkbox" at bounding box center [320, 296] width 11 height 11
click at [359, 612] on button "Link 1 Template" at bounding box center [350, 607] width 88 height 24
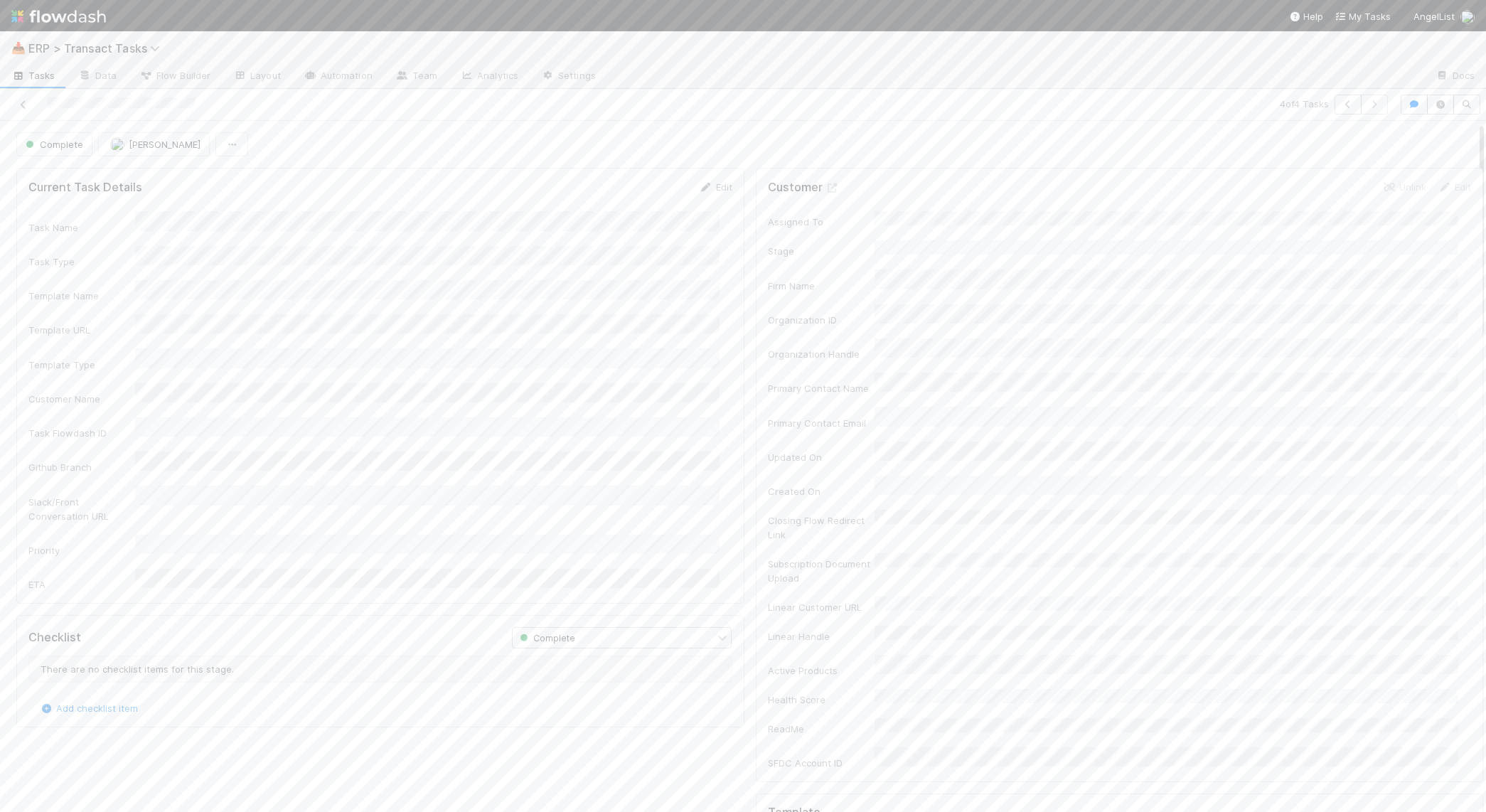
scroll to position [18, 0]
click at [1419, 146] on button "Client Approval" at bounding box center [1440, 144] width 88 height 24
click at [682, 431] on h6 "skip all in section" at bounding box center [694, 437] width 75 height 12
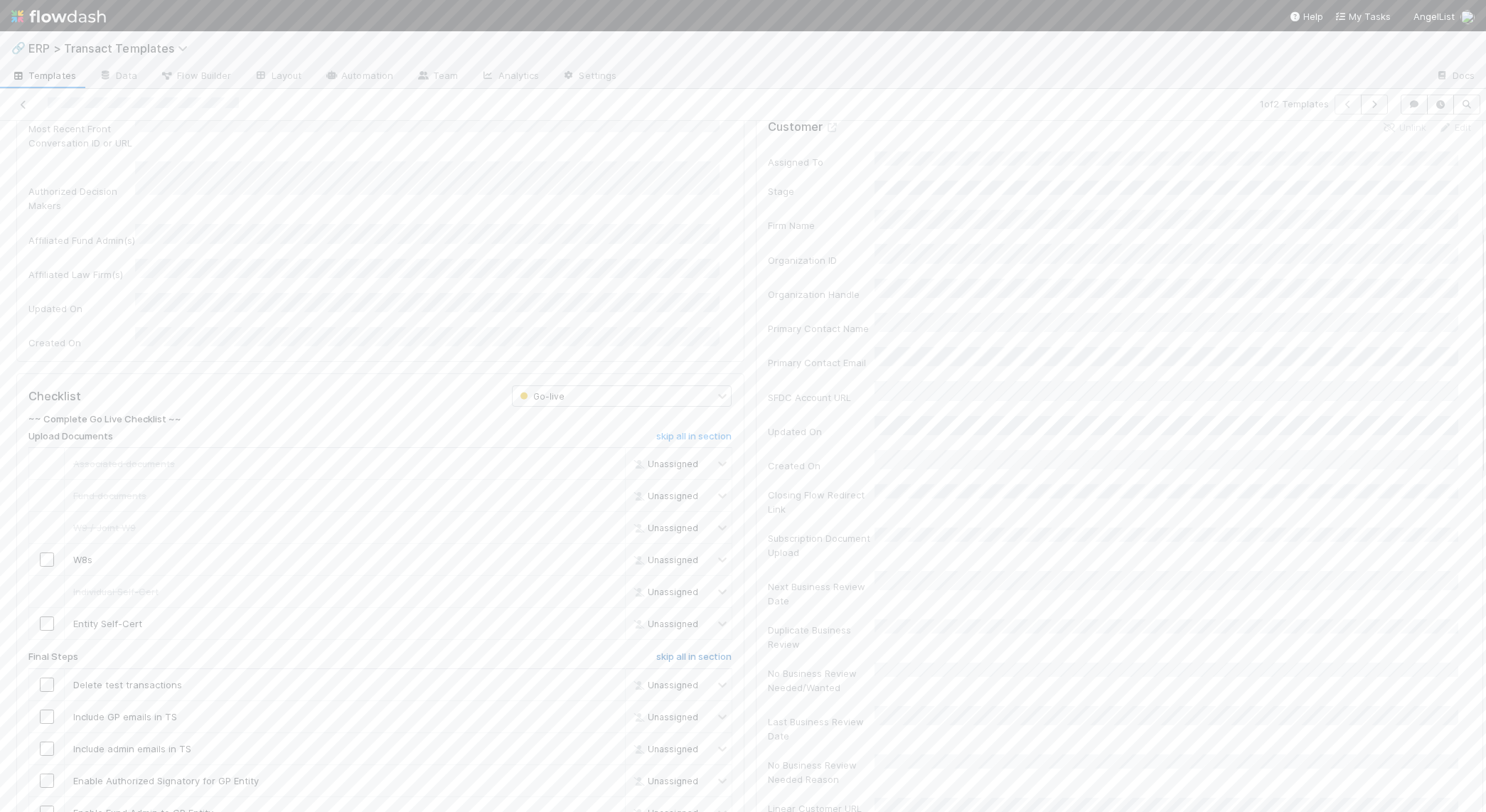
click at [675, 651] on h6 "skip all in section" at bounding box center [694, 657] width 75 height 12
click at [1425, 138] on button "Launch Template" at bounding box center [1436, 144] width 95 height 24
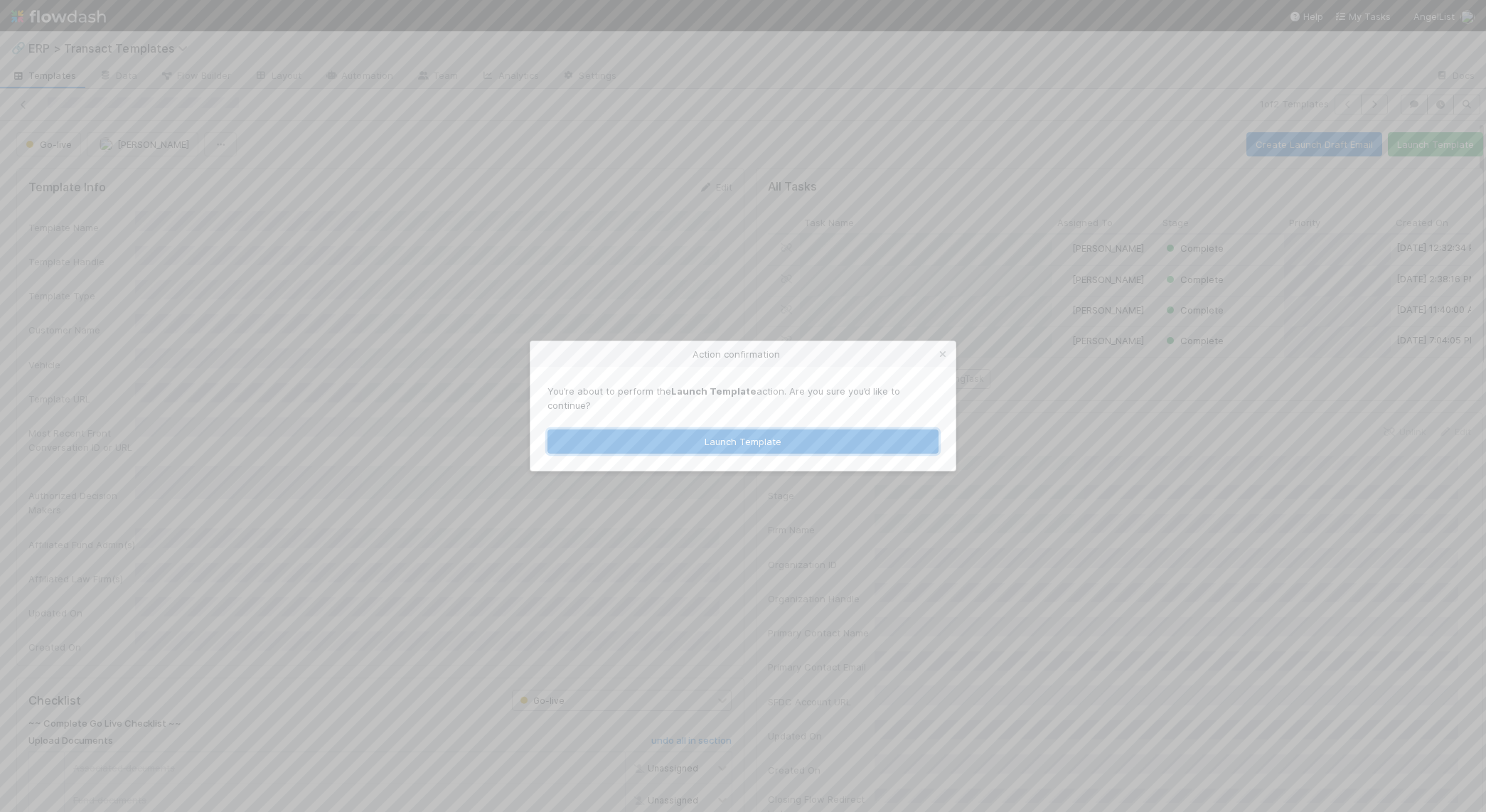
click at [876, 433] on button "Launch Template" at bounding box center [743, 441] width 391 height 24
